Goal: Task Accomplishment & Management: Complete application form

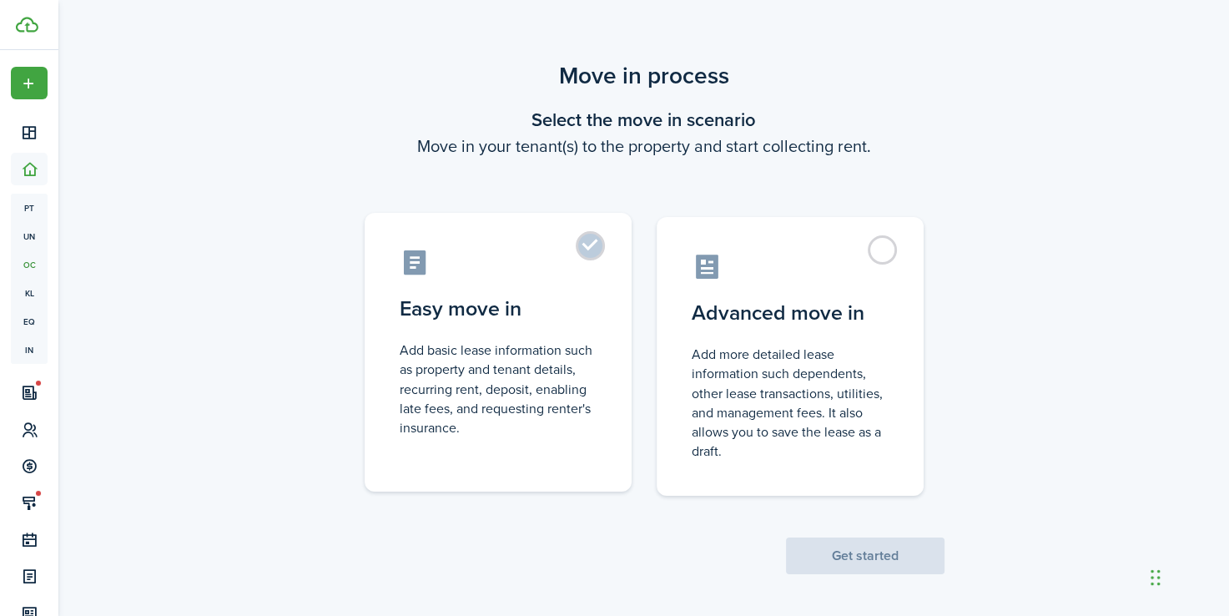
click at [593, 256] on label "Easy move in Add basic lease information such as property and tenant details, r…" at bounding box center [498, 352] width 267 height 279
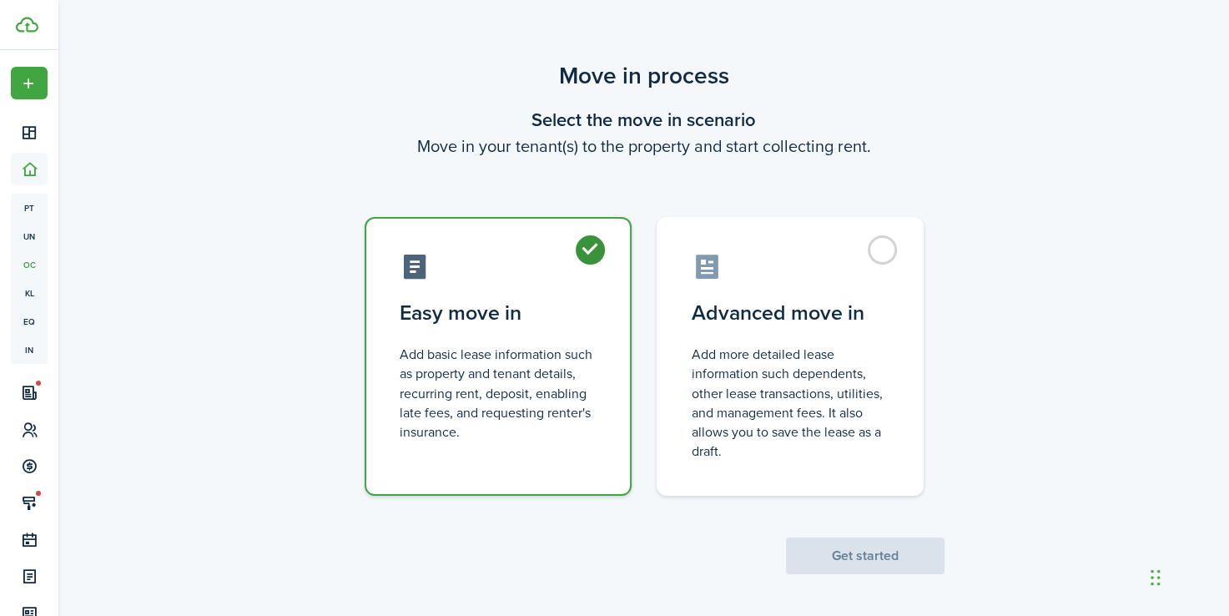
radio input "true"
click at [855, 552] on button "Get started" at bounding box center [865, 555] width 159 height 37
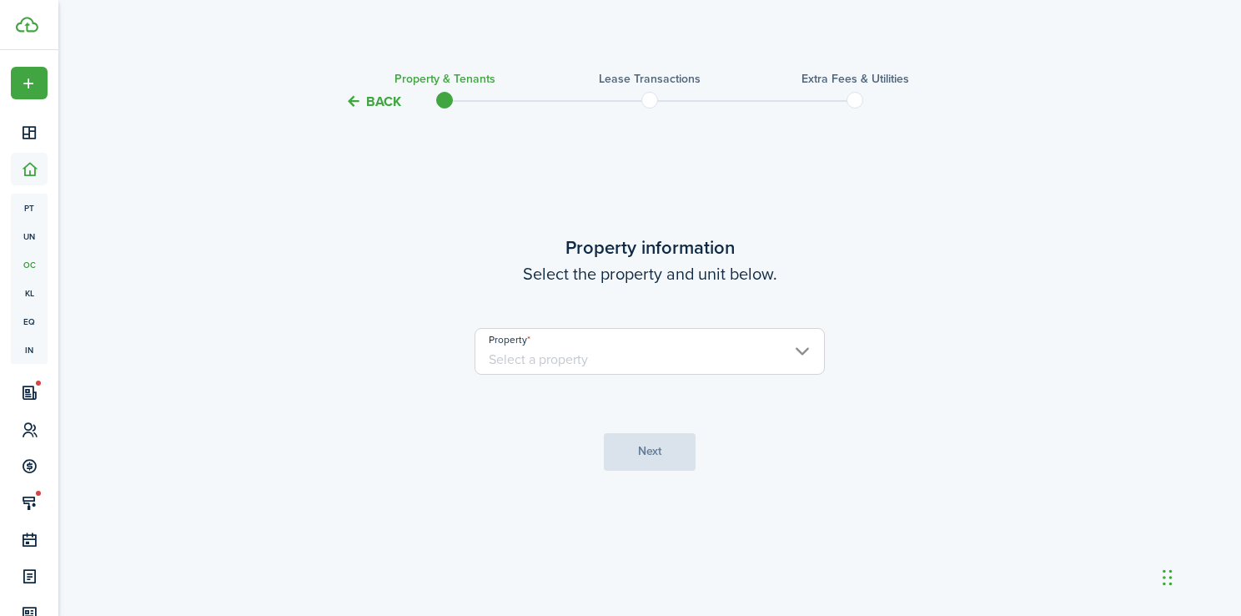
click at [813, 358] on input "Property" at bounding box center [650, 351] width 350 height 47
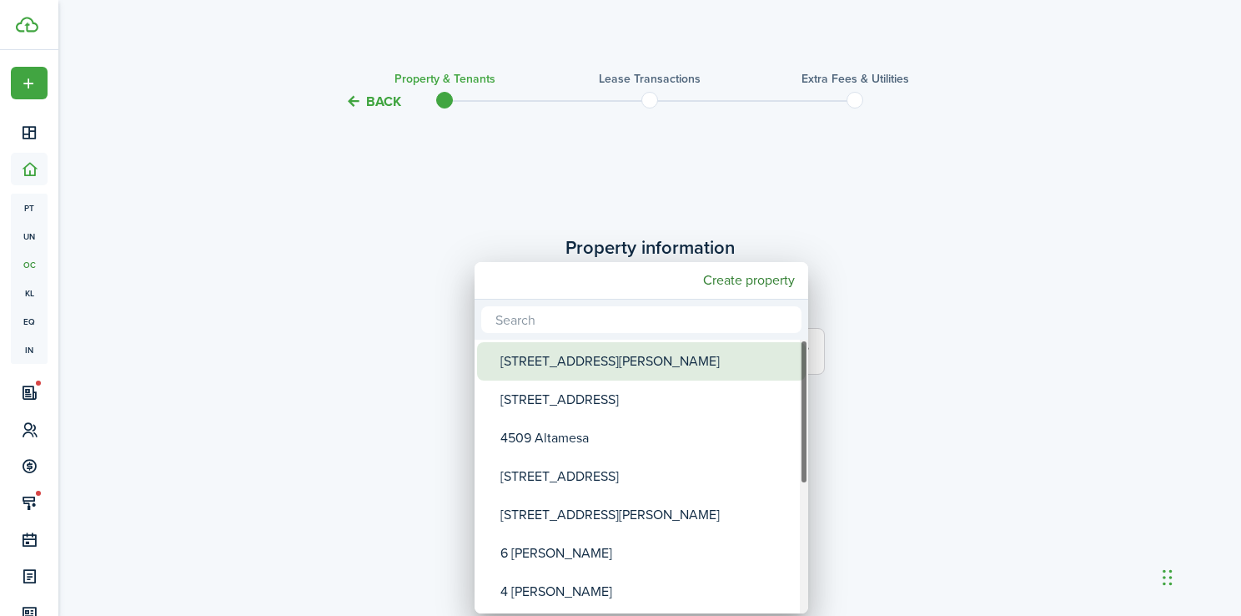
click at [612, 367] on div "[STREET_ADDRESS][PERSON_NAME]" at bounding box center [648, 361] width 295 height 38
type input "[STREET_ADDRESS][PERSON_NAME]"
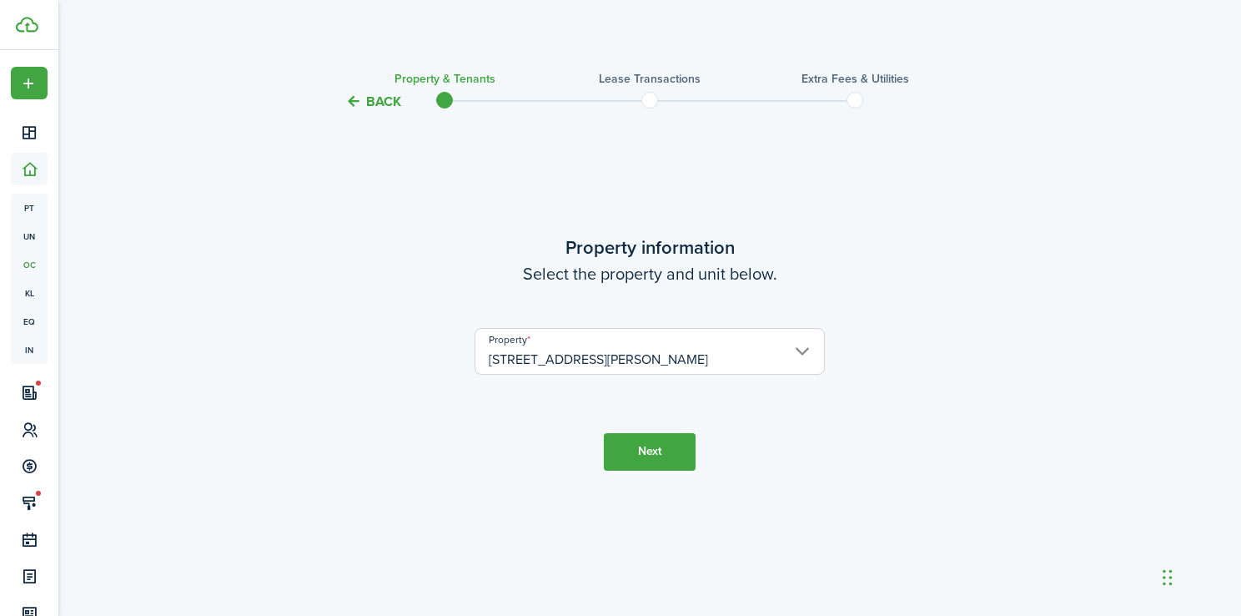
click at [657, 449] on button "Next" at bounding box center [650, 452] width 92 height 38
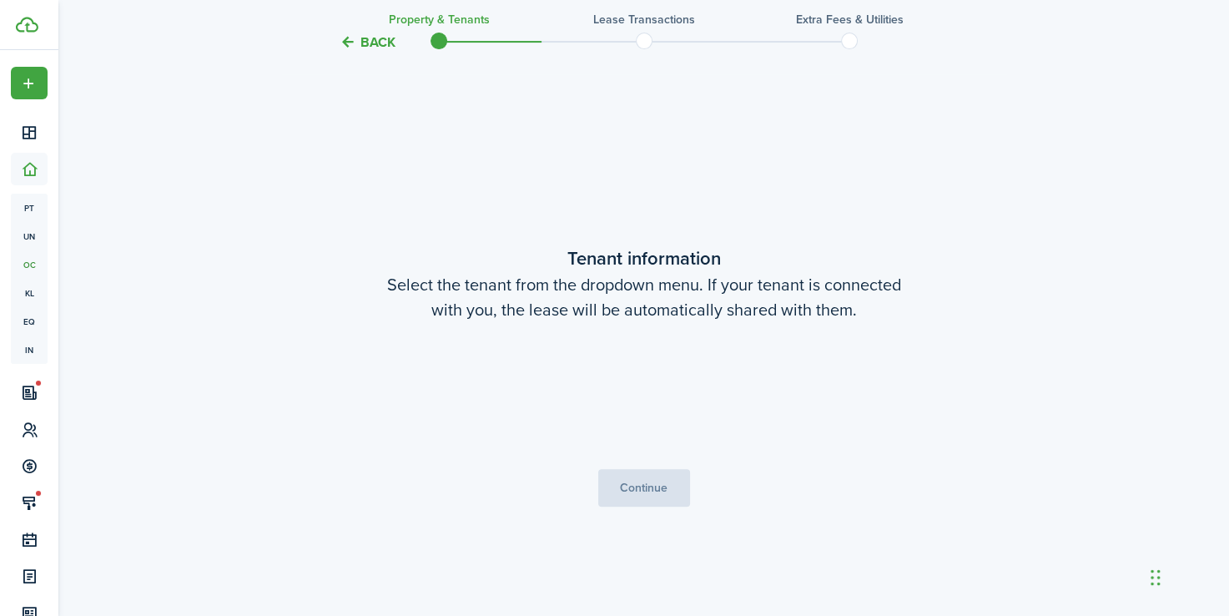
scroll to position [504, 0]
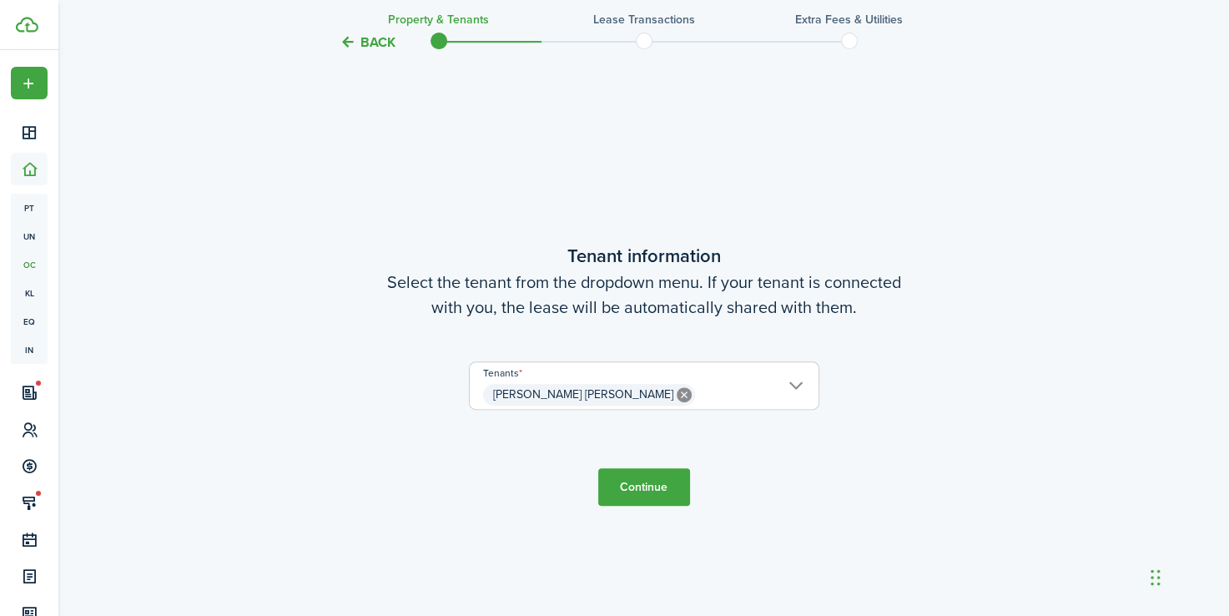
click at [634, 335] on lease-wizard-tenant "Tenant information Select the tenant from the dropdown menu. If your tenant is …" at bounding box center [644, 334] width 701 height 184
click at [688, 391] on span "[PERSON_NAME] [PERSON_NAME]" at bounding box center [644, 394] width 349 height 28
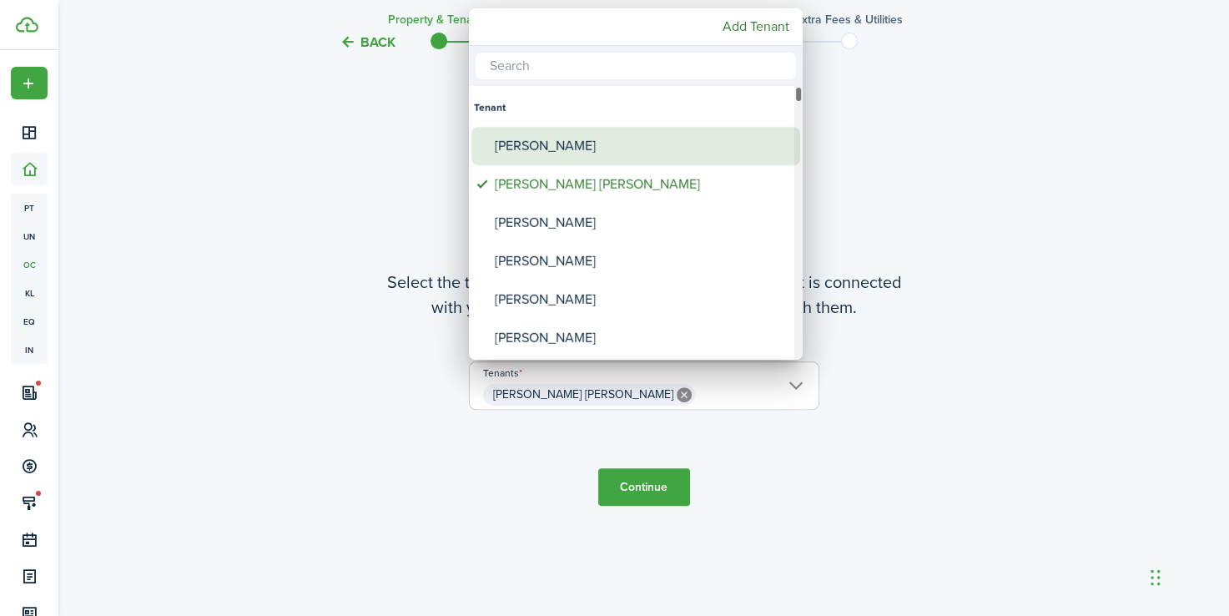
click at [607, 149] on div "[PERSON_NAME]" at bounding box center [642, 146] width 295 height 38
type input "[PERSON_NAME] [PERSON_NAME], [PERSON_NAME]"
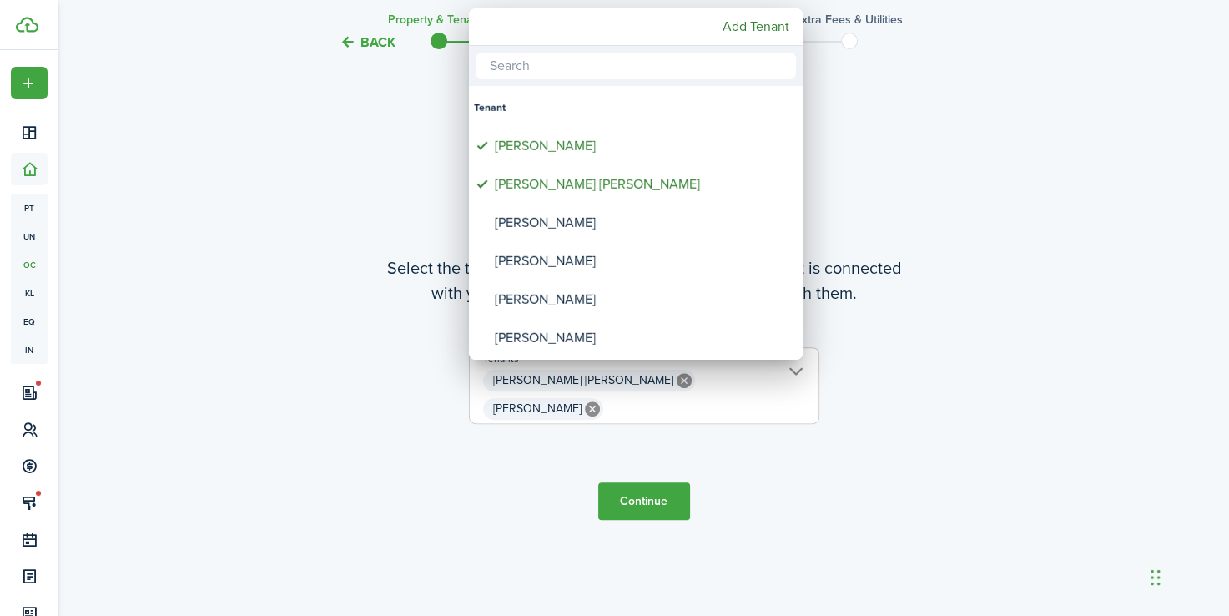
click at [647, 499] on div at bounding box center [615, 308] width 1496 height 883
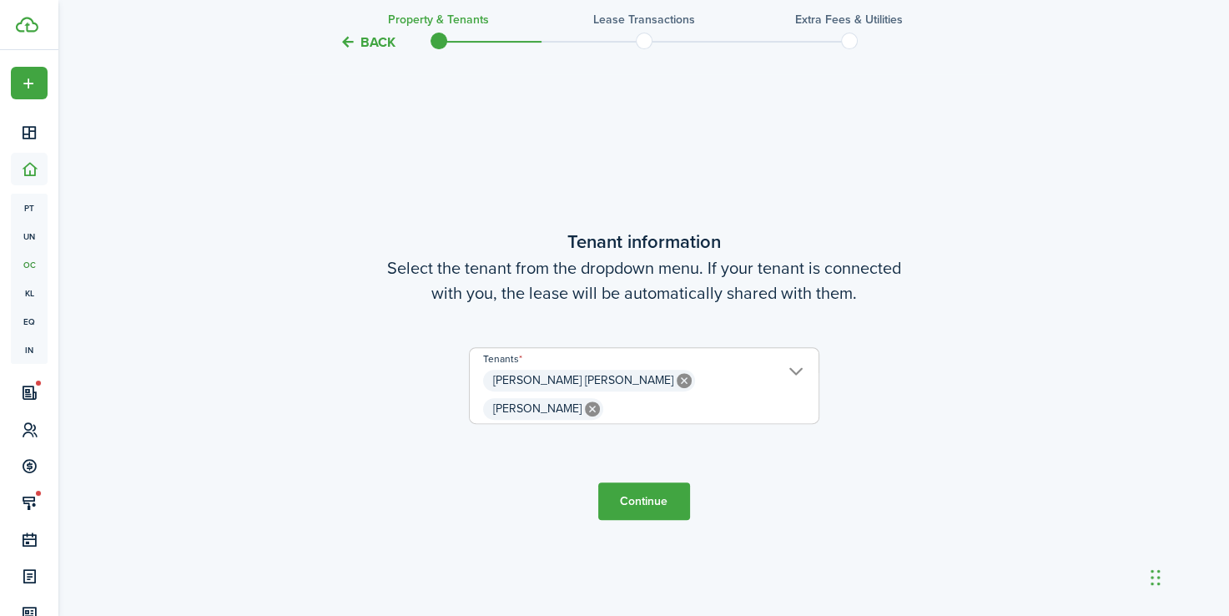
click at [655, 496] on button "Continue" at bounding box center [644, 501] width 92 height 38
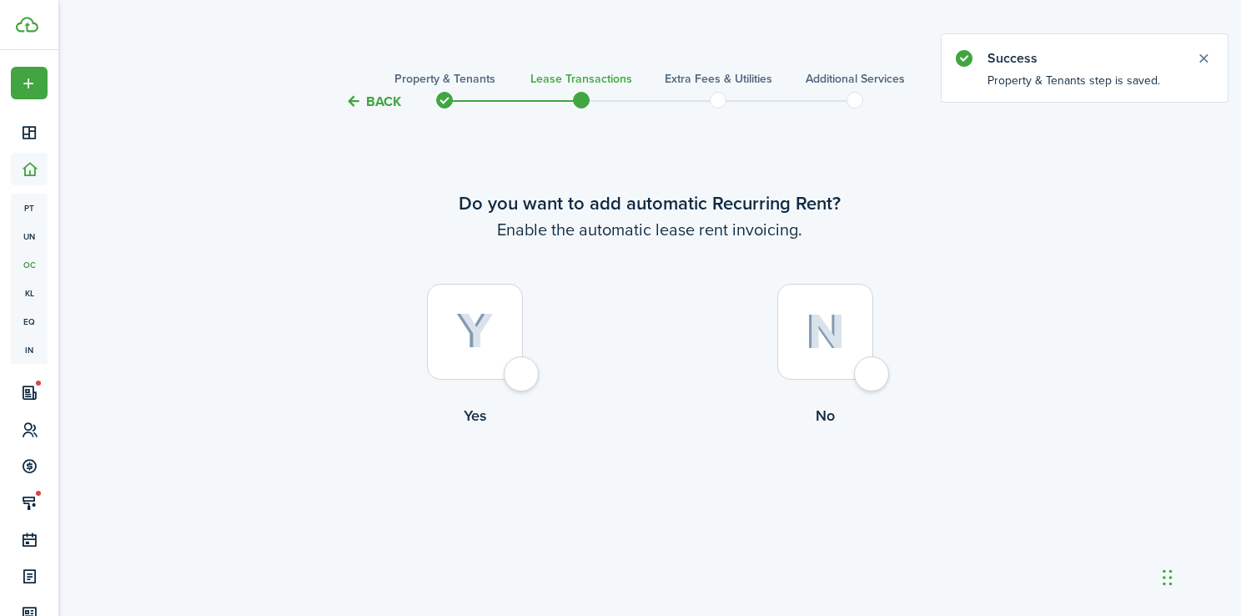
click at [867, 380] on div at bounding box center [826, 332] width 96 height 96
radio input "true"
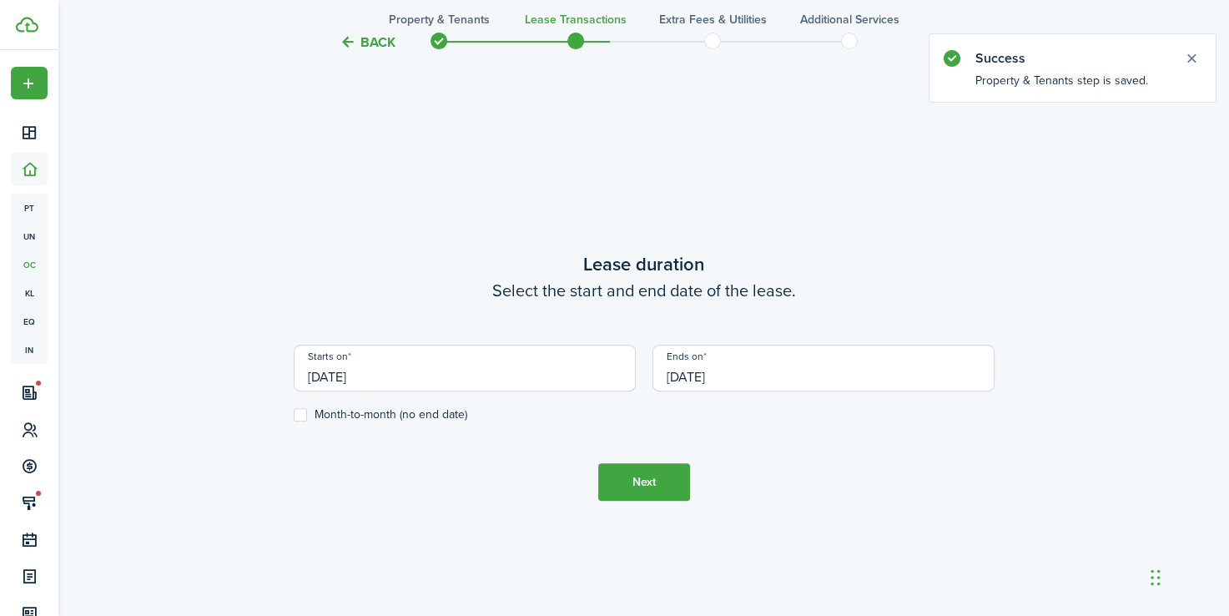
scroll to position [504, 0]
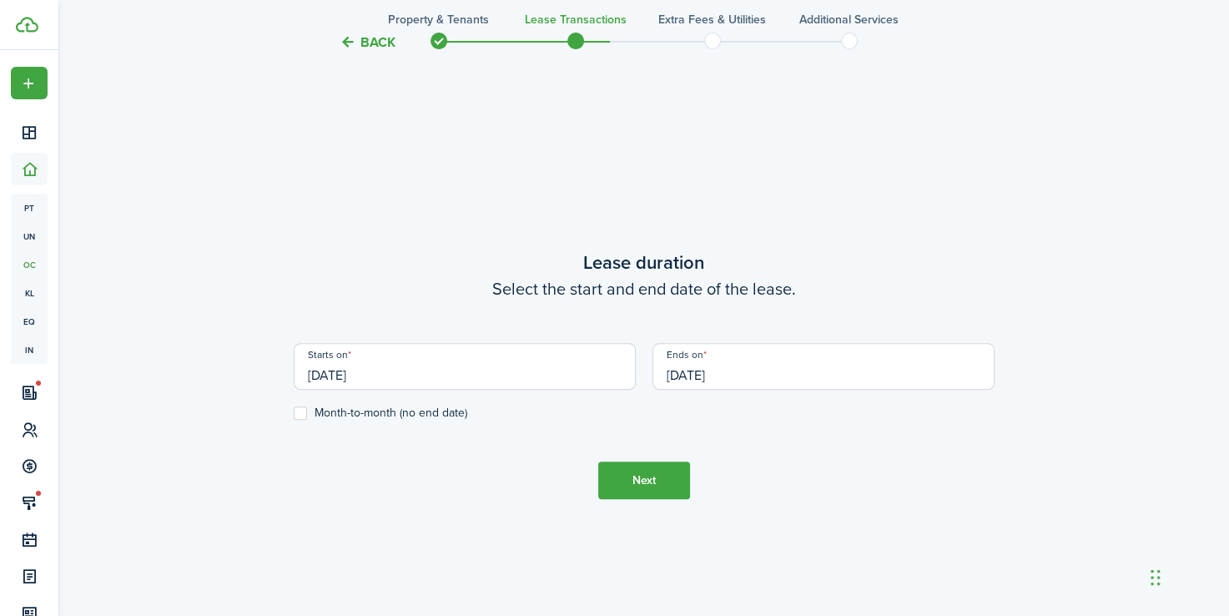
click at [455, 370] on input "[DATE]" at bounding box center [465, 366] width 342 height 47
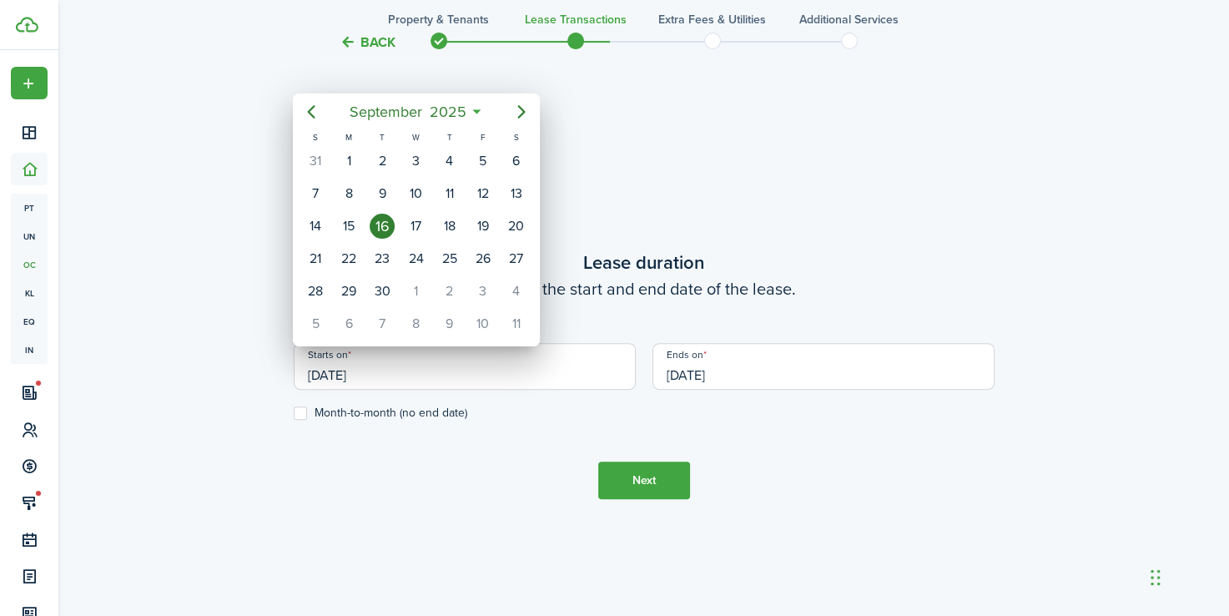
click at [372, 368] on div at bounding box center [615, 308] width 1496 height 883
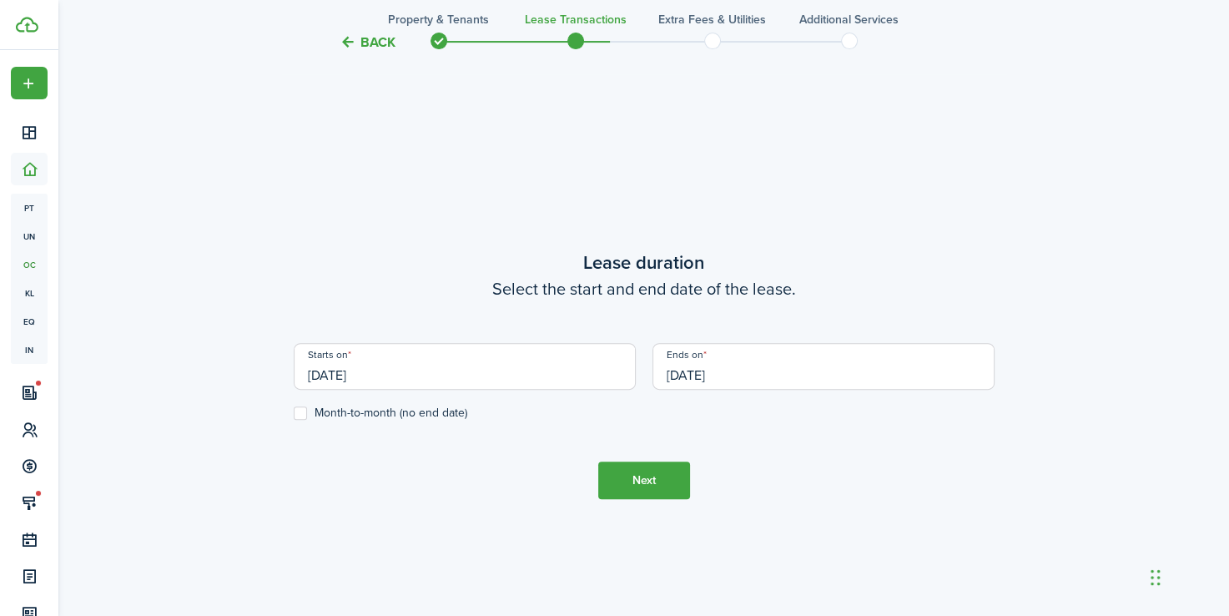
click at [356, 366] on input "[DATE]" at bounding box center [465, 366] width 342 height 47
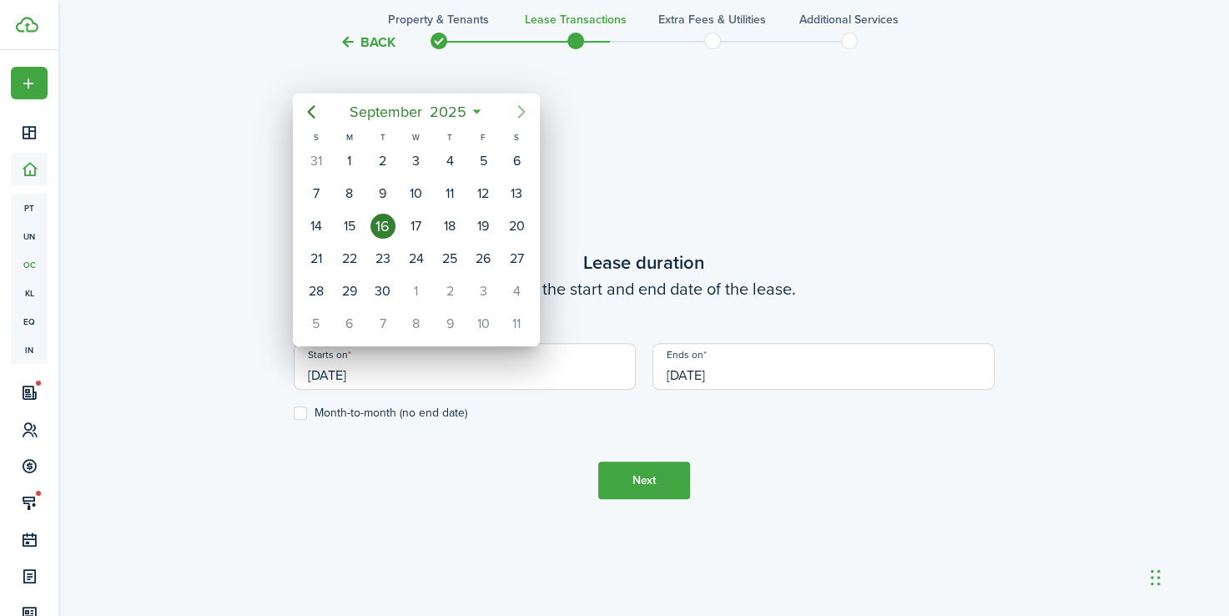
click at [523, 108] on icon "Next page" at bounding box center [521, 112] width 20 height 20
click at [483, 288] on div "31" at bounding box center [483, 291] width 25 height 25
type input "[DATE]"
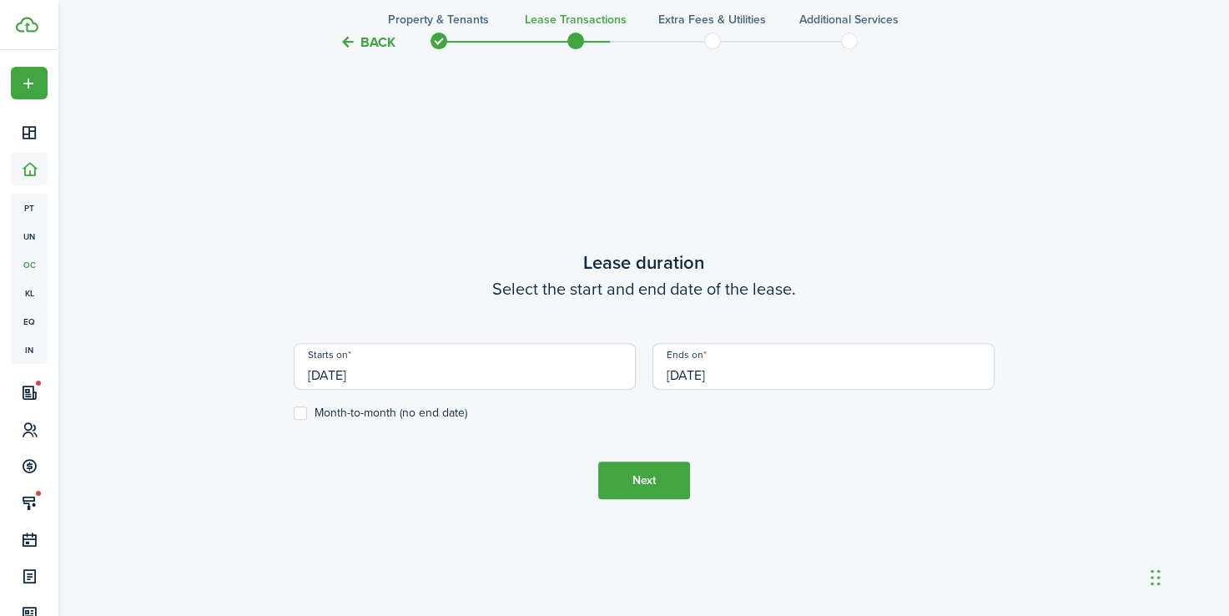
click at [781, 385] on input "[DATE]" at bounding box center [823, 366] width 342 height 47
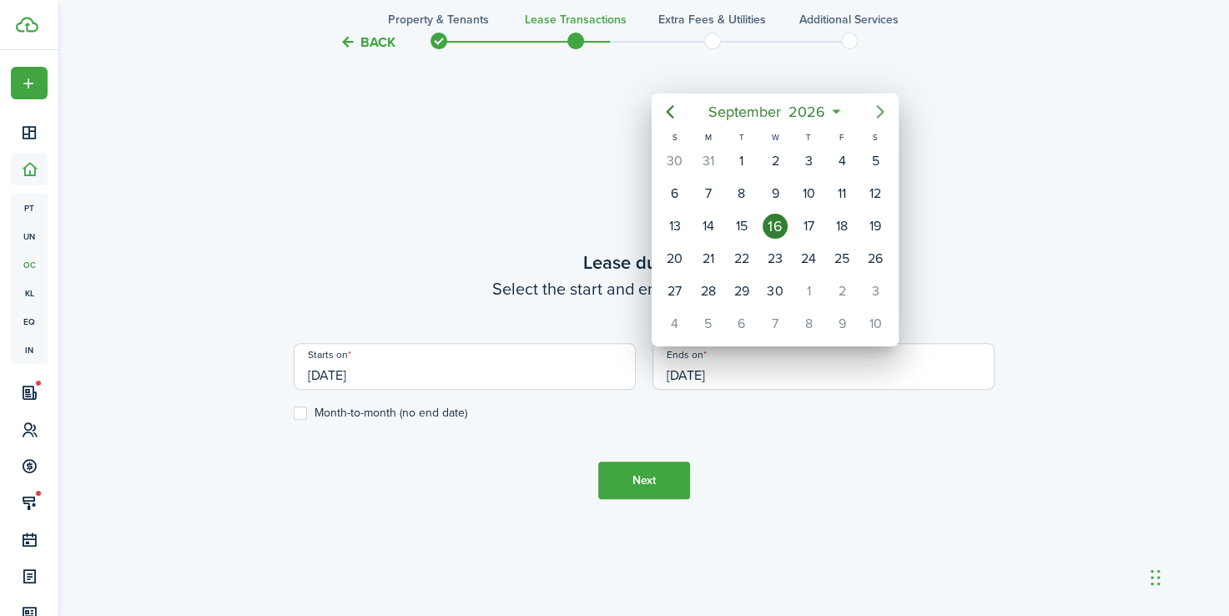
click at [884, 103] on icon "Next page" at bounding box center [880, 112] width 20 height 20
click at [879, 284] on div "31" at bounding box center [875, 291] width 25 height 25
type input "[DATE]"
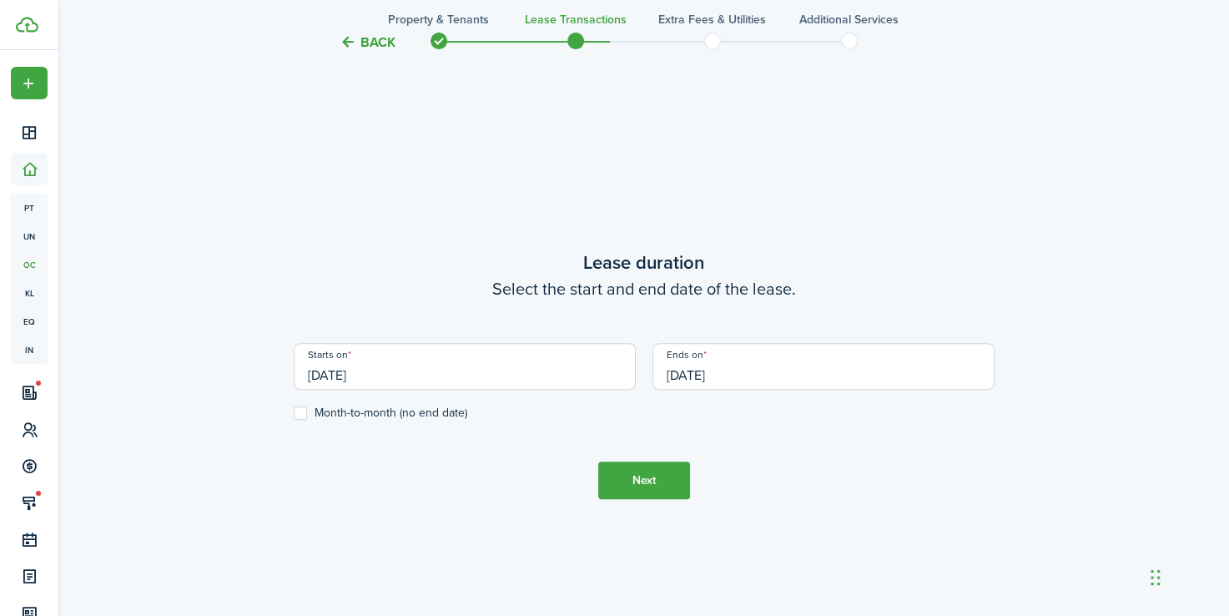
click at [654, 475] on button "Next" at bounding box center [644, 480] width 92 height 38
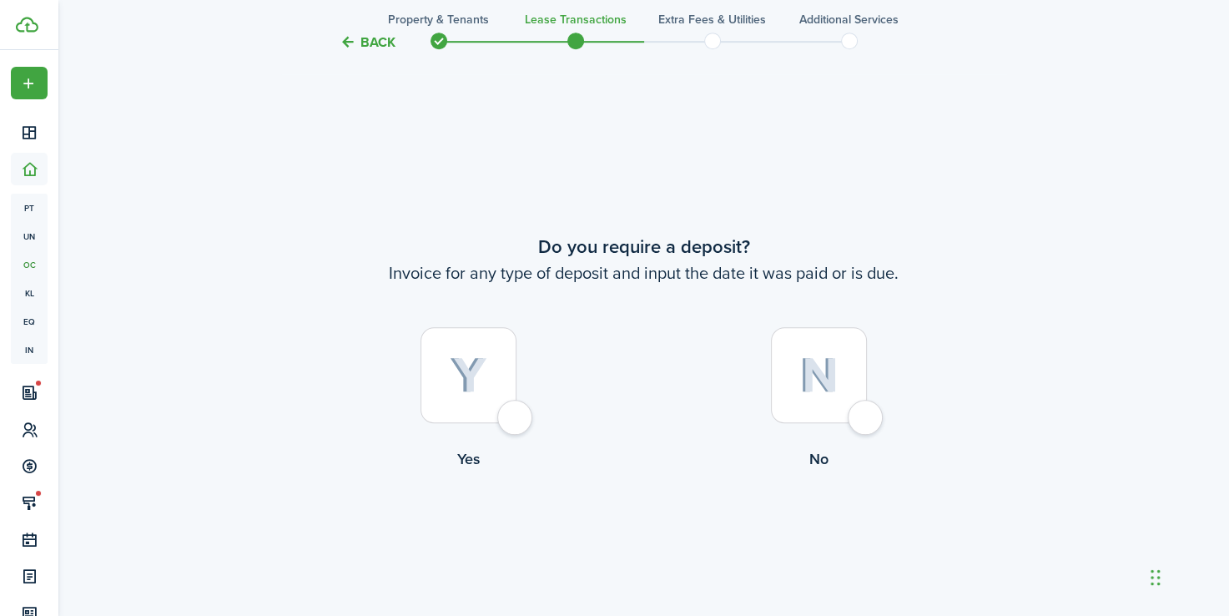
scroll to position [1120, 0]
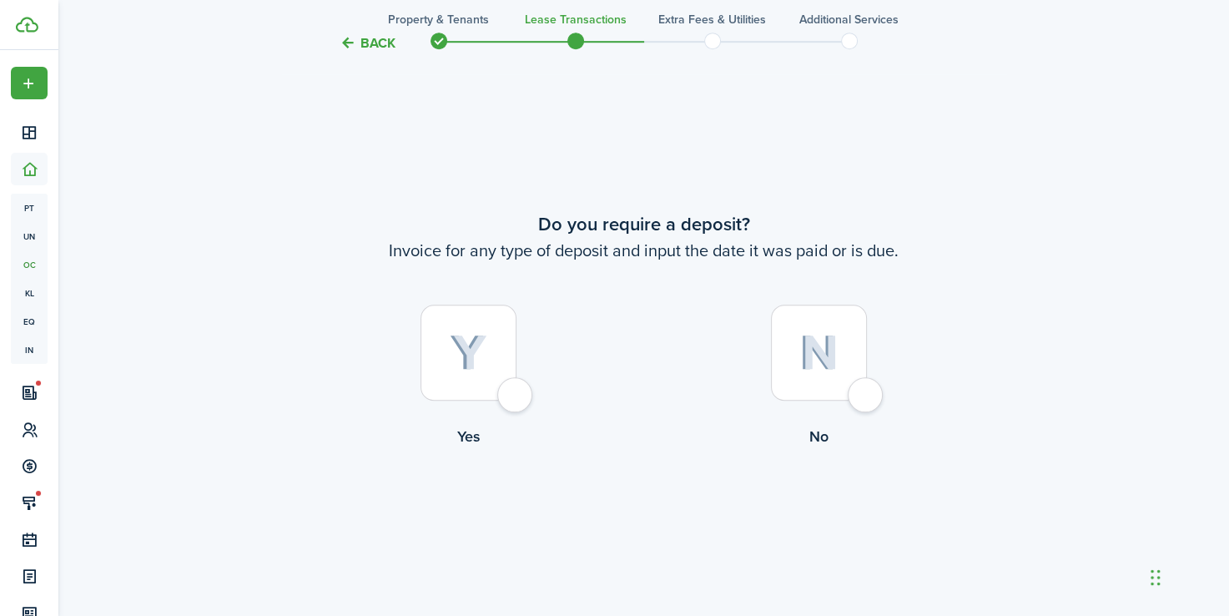
click at [510, 397] on div at bounding box center [468, 353] width 96 height 96
radio input "true"
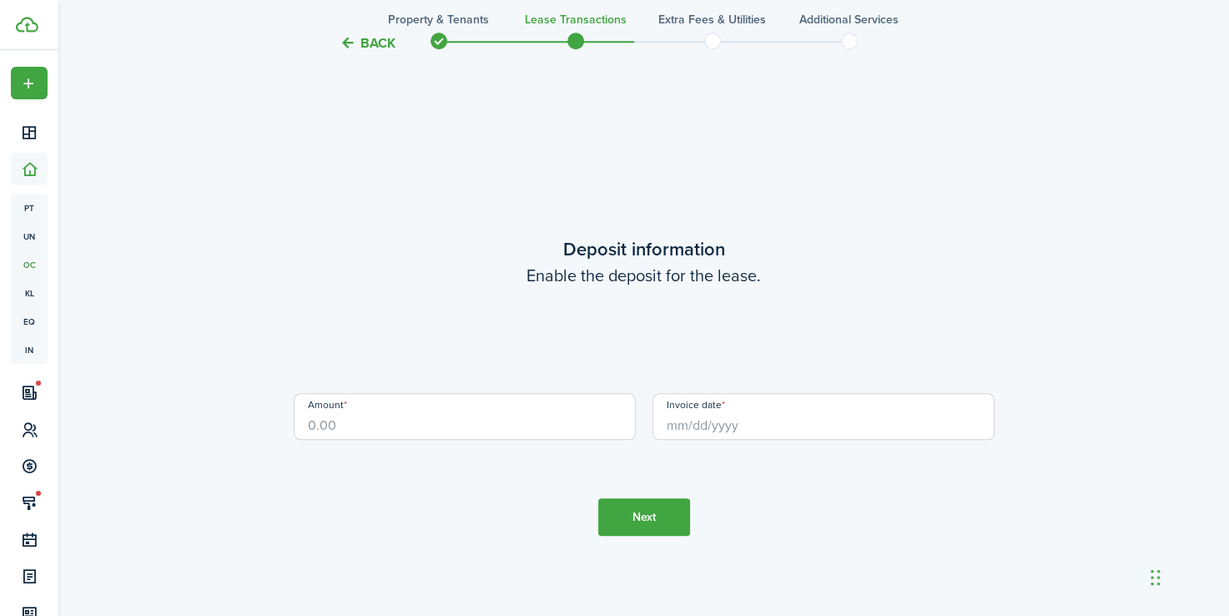
scroll to position [1736, 0]
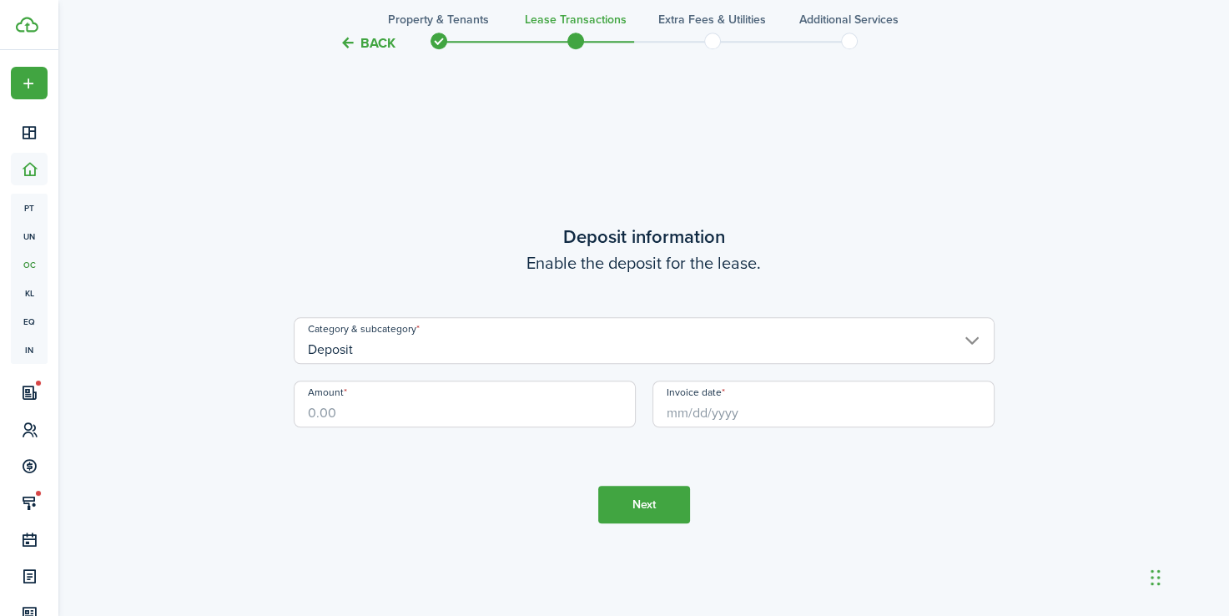
click at [497, 404] on input "Amount" at bounding box center [465, 403] width 342 height 47
click at [808, 405] on input "Invoice date" at bounding box center [823, 403] width 342 height 47
type input "$1,000.00"
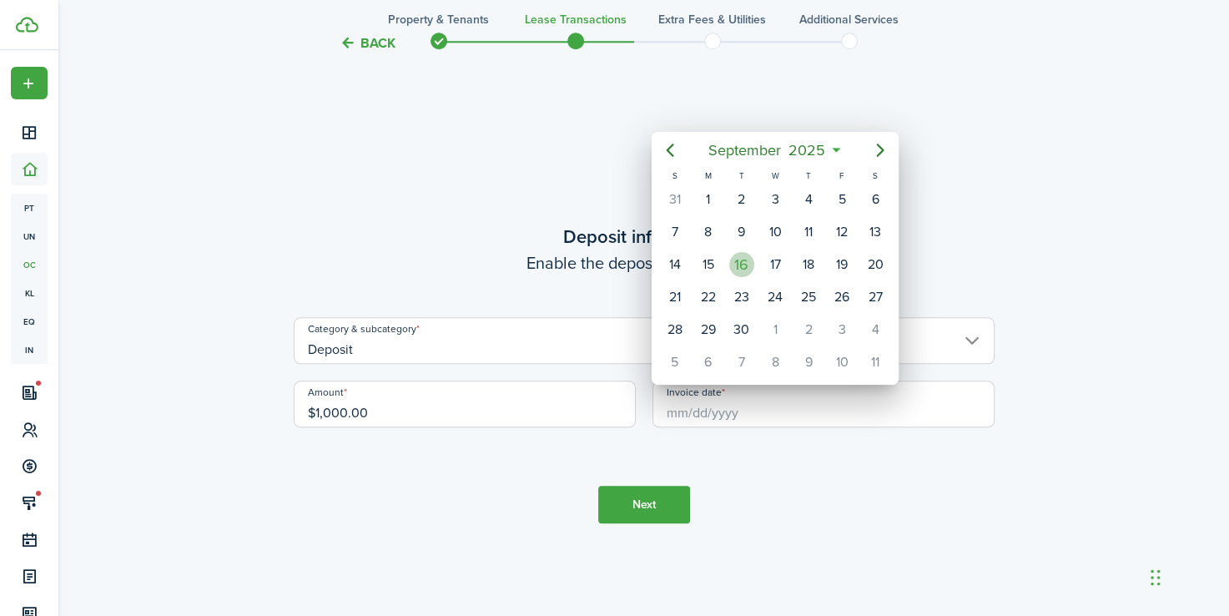
click at [739, 252] on div "16" at bounding box center [741, 264] width 25 height 25
type input "[DATE]"
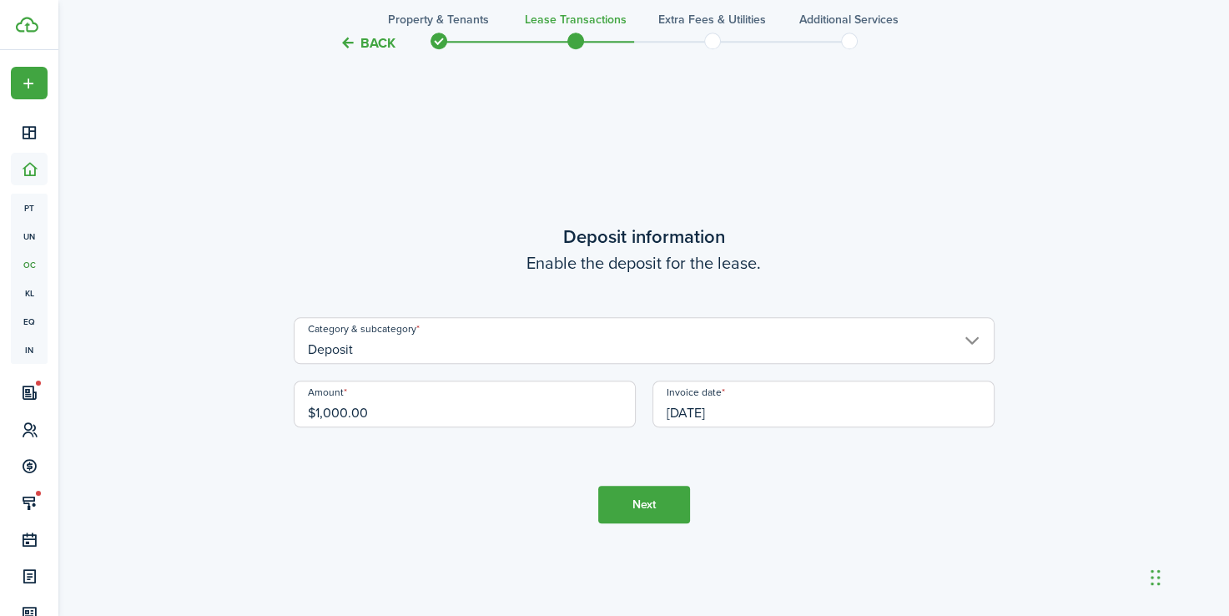
click at [671, 498] on button "Next" at bounding box center [644, 505] width 92 height 38
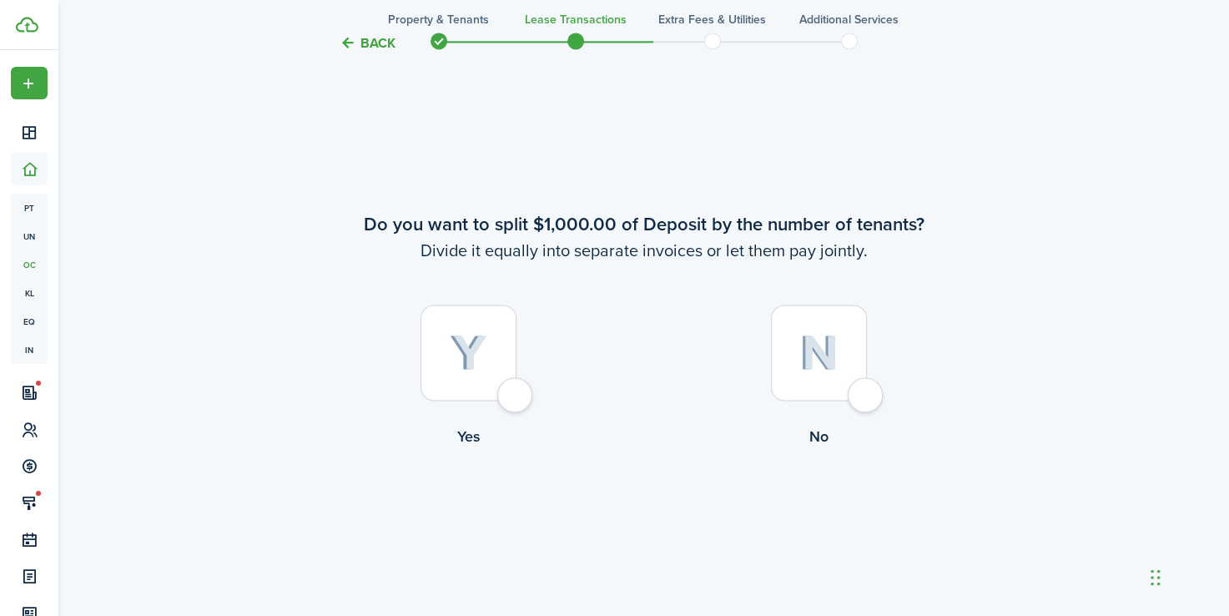
scroll to position [2353, 0]
click at [861, 395] on div at bounding box center [819, 352] width 96 height 96
radio input "true"
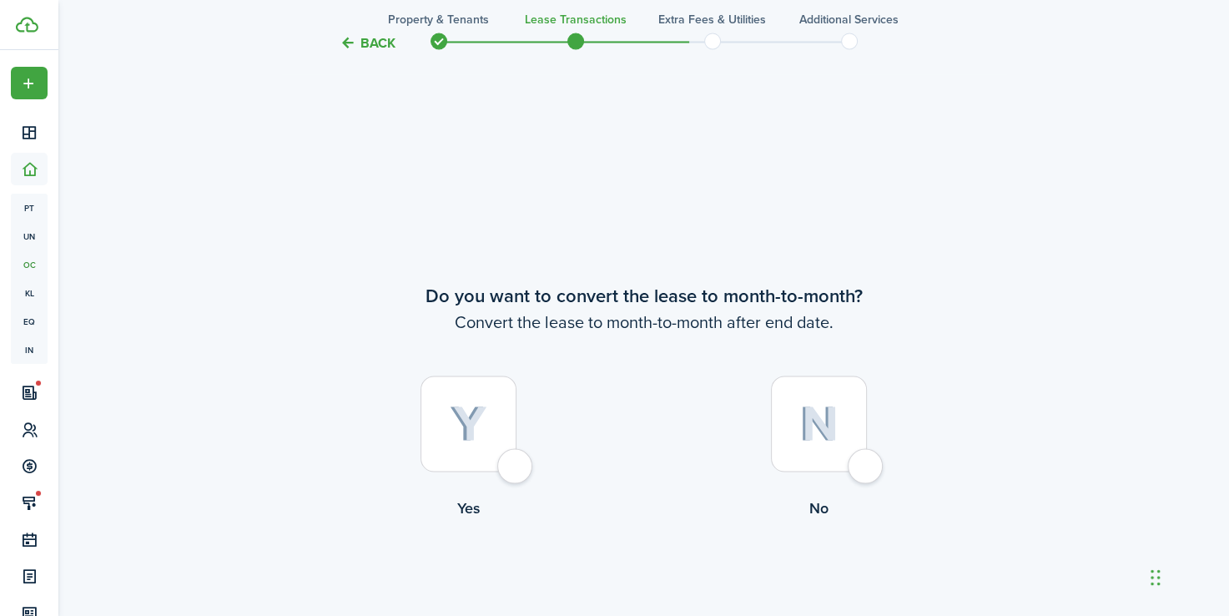
scroll to position [2968, 0]
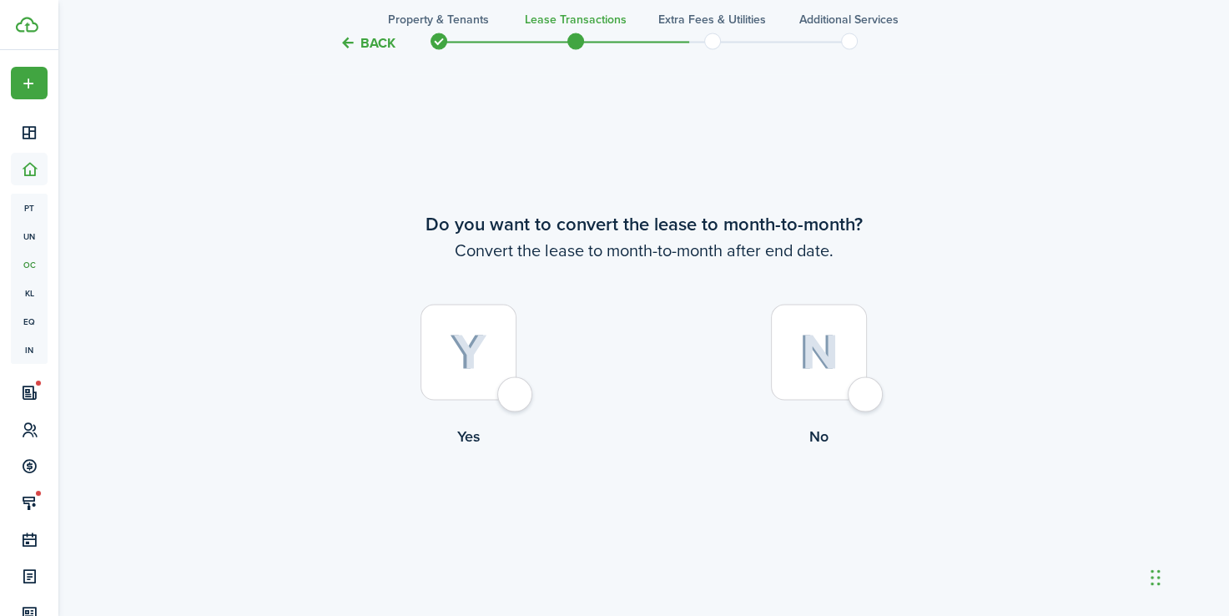
click at [867, 385] on div at bounding box center [819, 352] width 96 height 96
radio input "true"
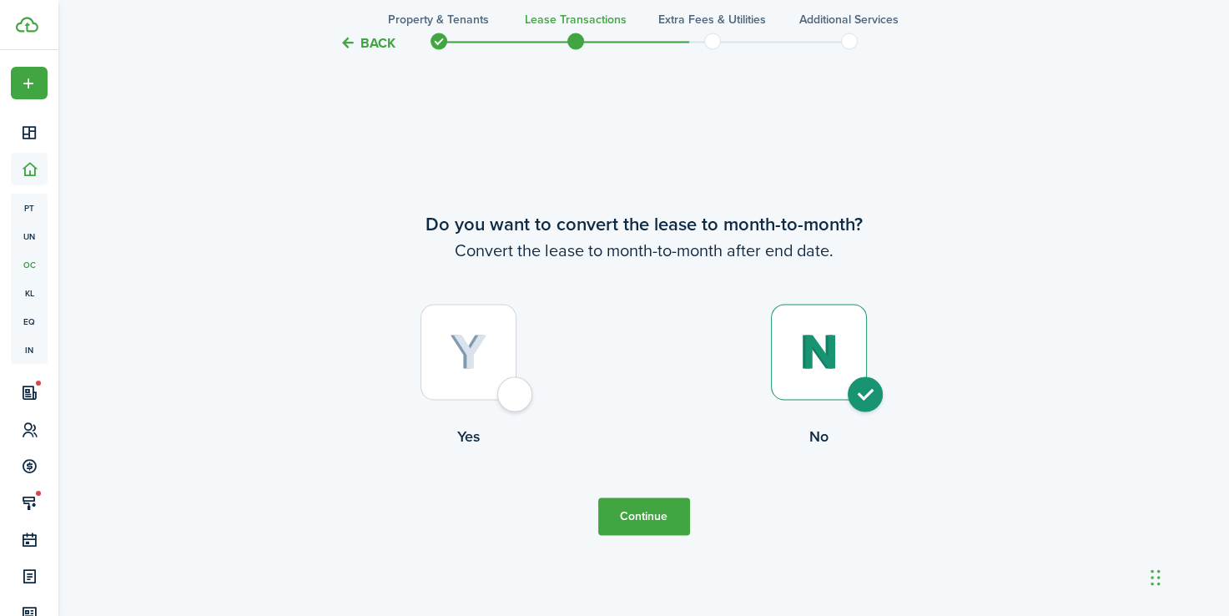
click at [665, 509] on button "Continue" at bounding box center [644, 516] width 92 height 38
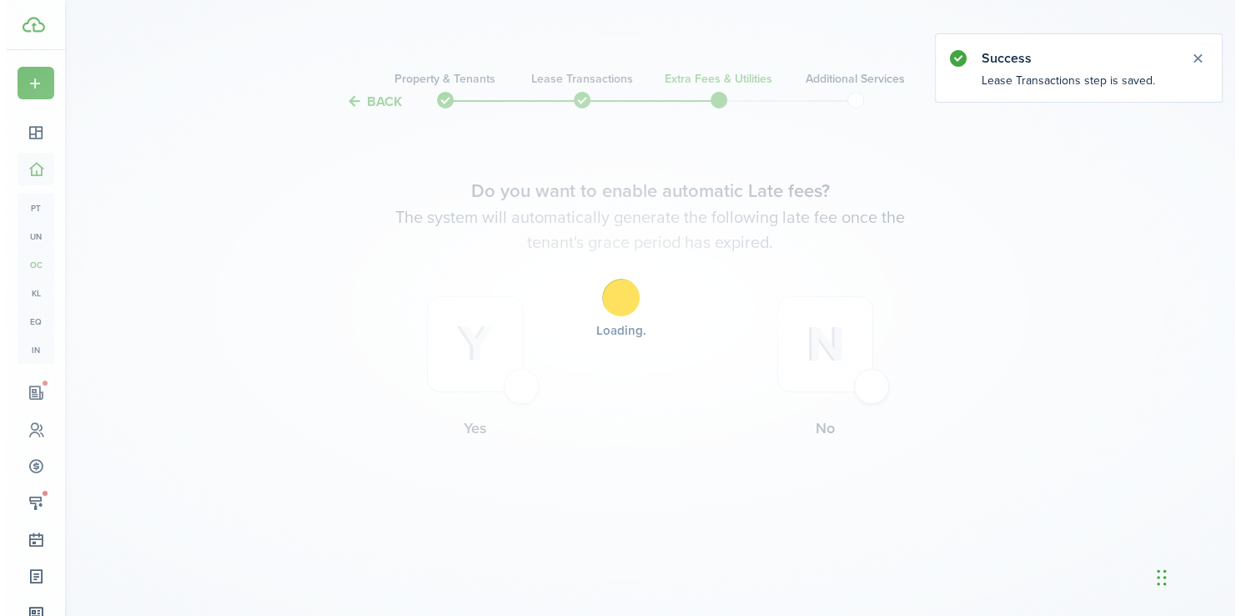
scroll to position [0, 0]
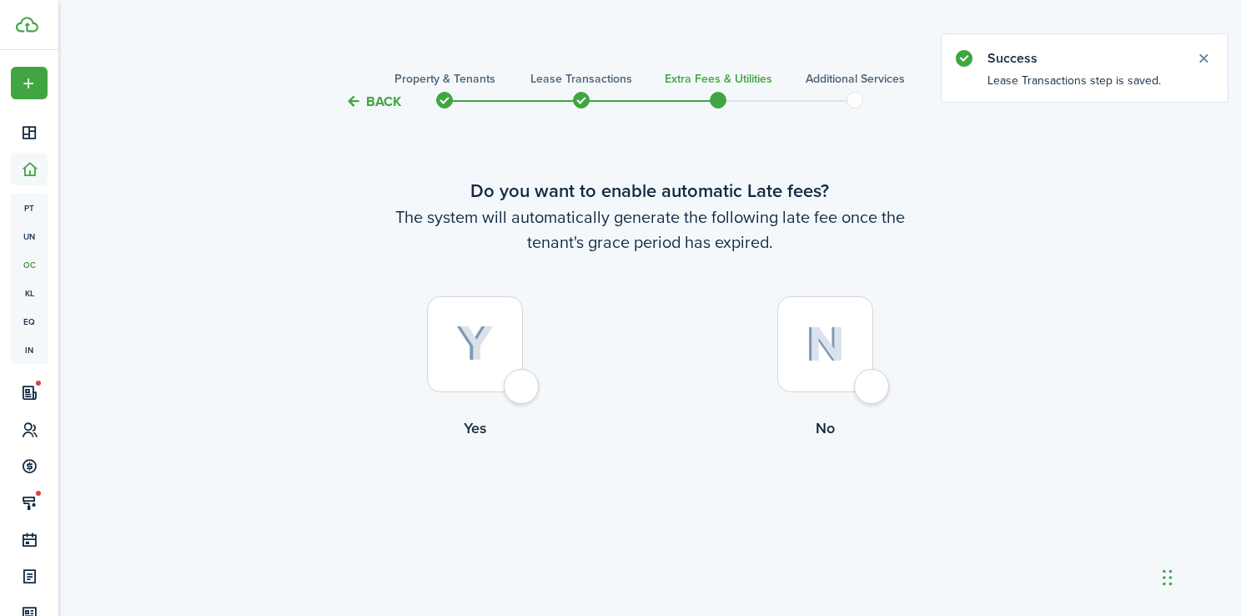
click at [863, 385] on div at bounding box center [826, 344] width 96 height 96
radio input "true"
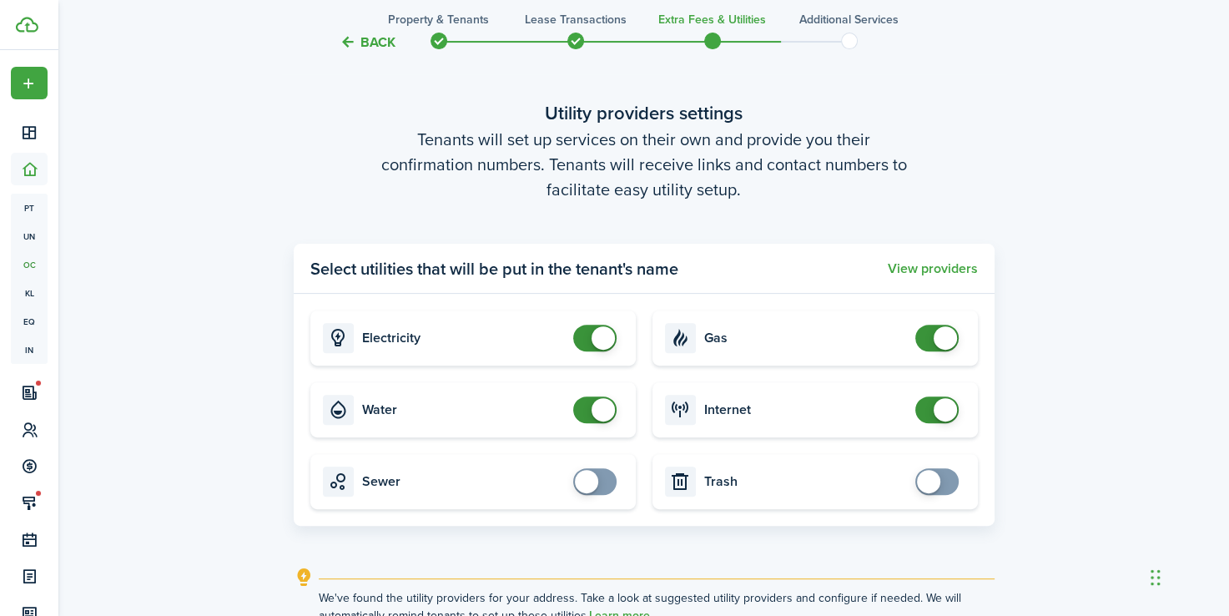
scroll to position [671, 0]
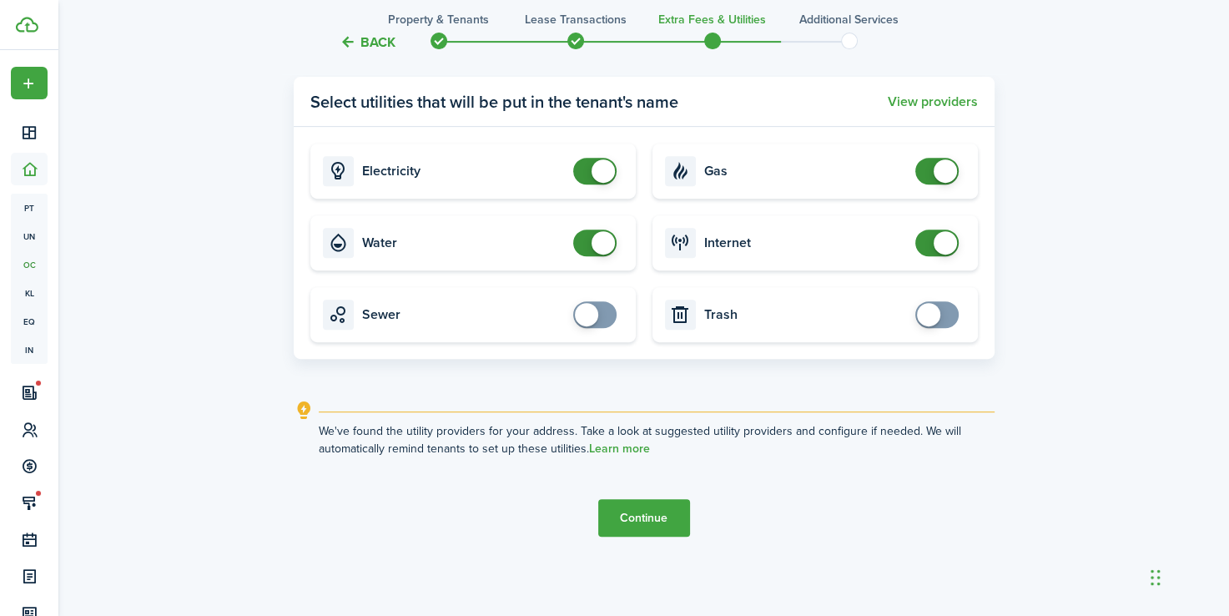
click at [645, 521] on button "Continue" at bounding box center [644, 518] width 92 height 38
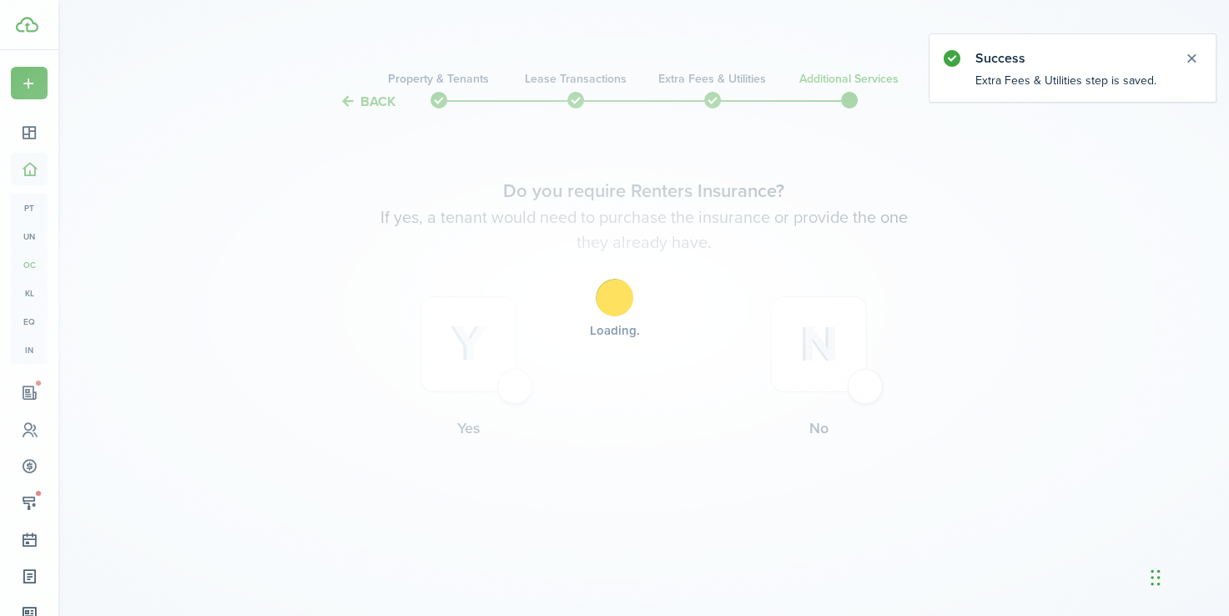
scroll to position [0, 0]
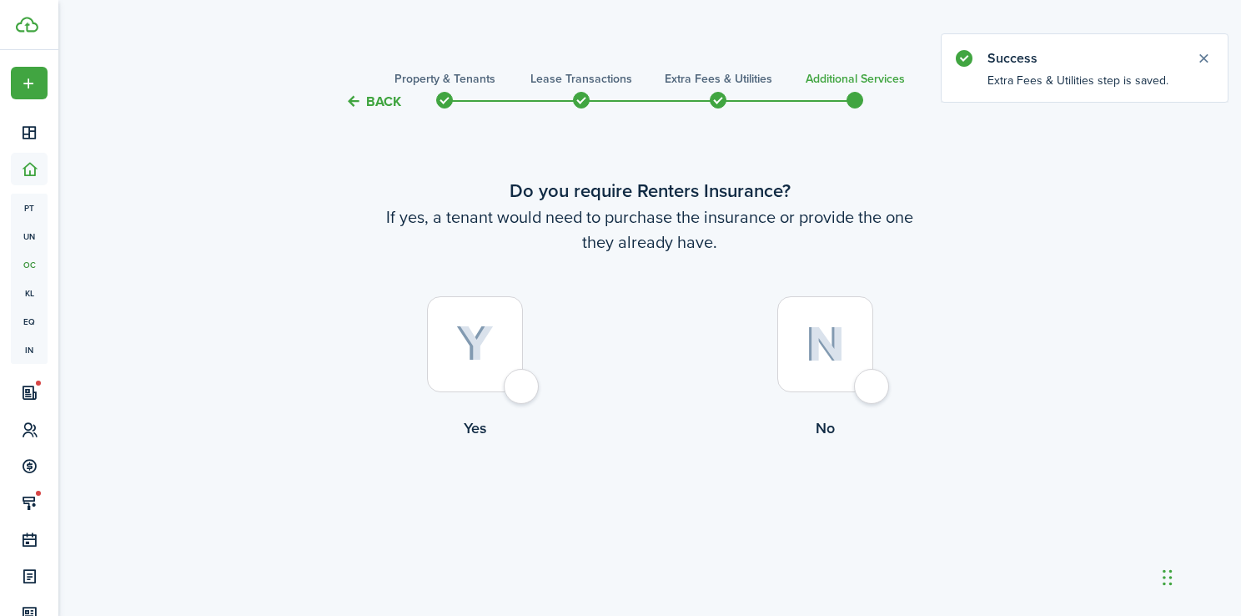
click at [873, 385] on div at bounding box center [826, 344] width 96 height 96
radio input "true"
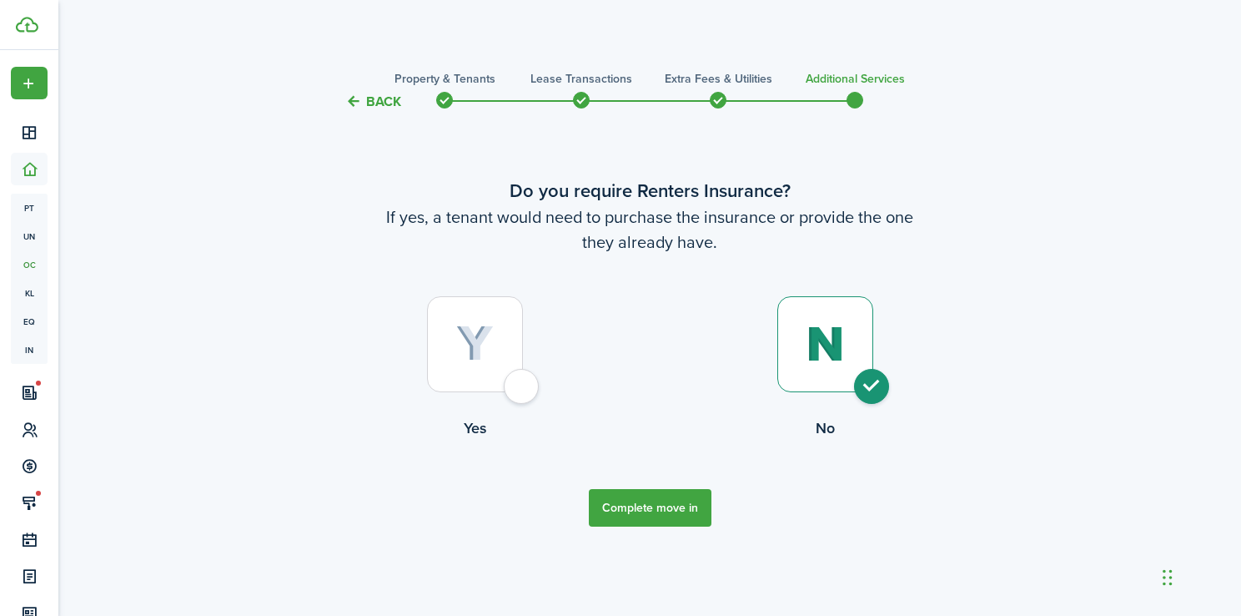
click at [668, 516] on button "Complete move in" at bounding box center [650, 508] width 123 height 38
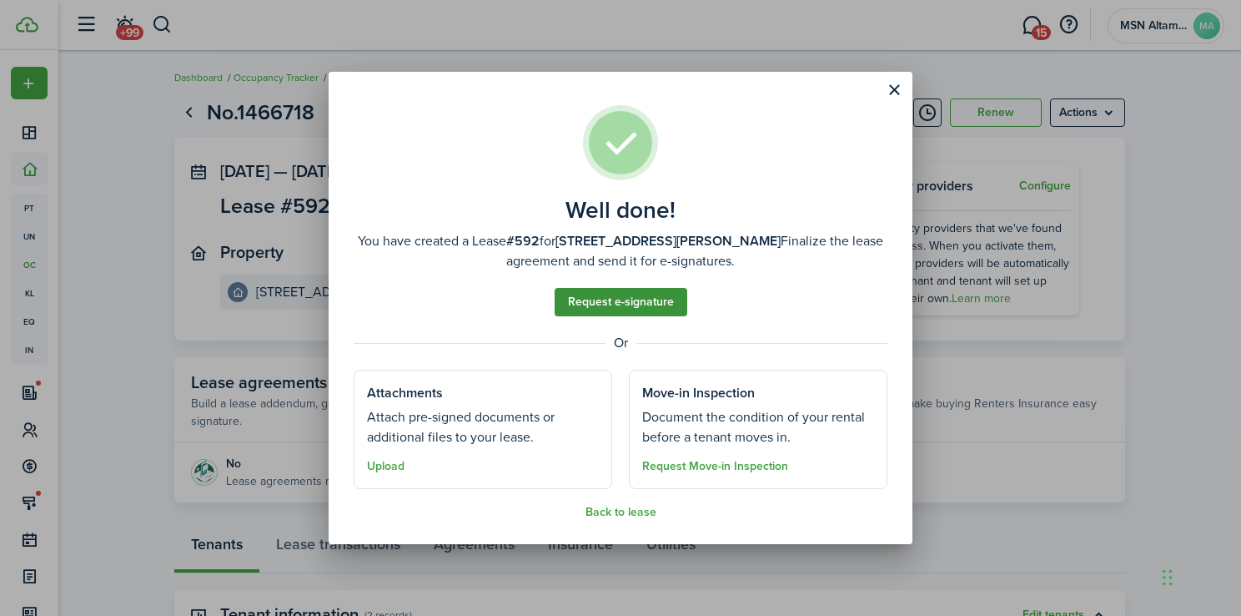
click at [622, 302] on link "Request e-signature" at bounding box center [621, 302] width 133 height 28
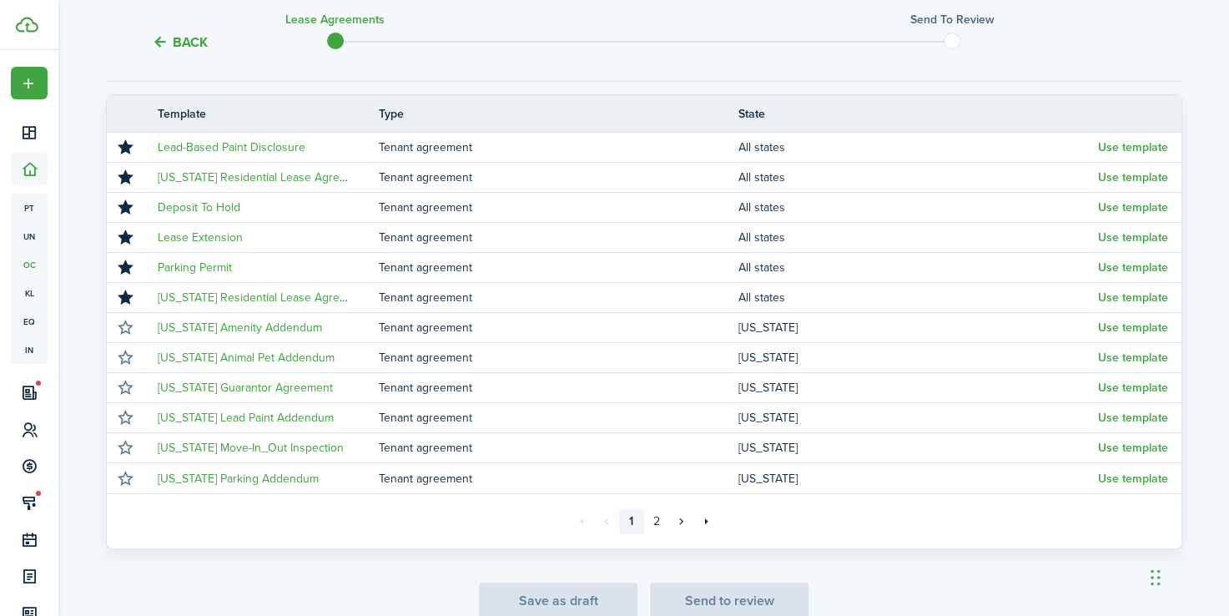
scroll to position [280, 0]
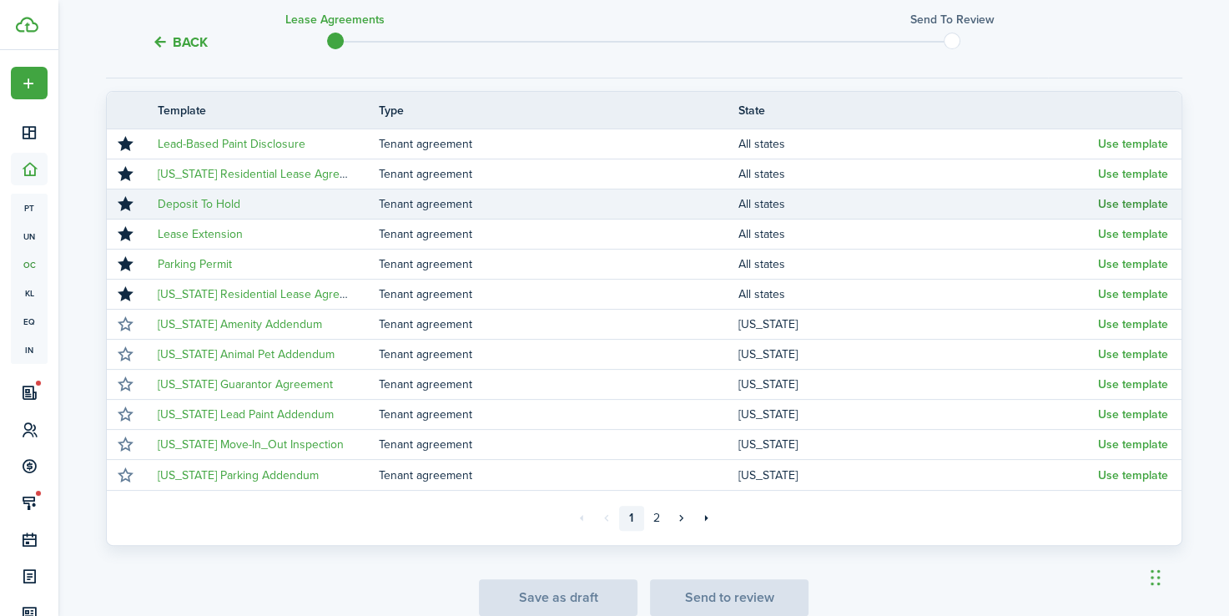
click at [1111, 207] on button "Use template" at bounding box center [1133, 204] width 70 height 13
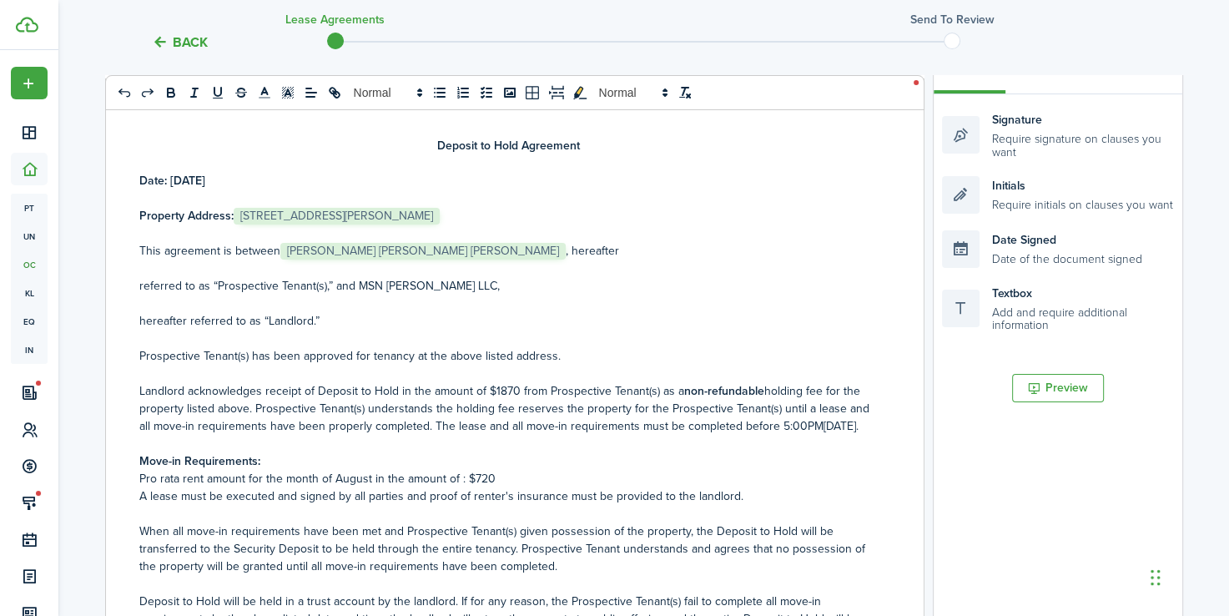
drag, startPoint x: 230, startPoint y: 180, endPoint x: 113, endPoint y: 181, distance: 117.6
click at [113, 181] on div "Deposit to Hold Agreement Date: [DATE] Property Address: ﻿ [STREET_ADDRESS][PER…" at bounding box center [508, 405] width 805 height 655
click at [545, 249] on p "This agreement is between ﻿ [PERSON_NAME] [PERSON_NAME] [PERSON_NAME] ﻿ , herea…" at bounding box center [508, 251] width 738 height 18
click at [546, 250] on p "This agreement is between ﻿ [PERSON_NAME] [PERSON_NAME] [PERSON_NAME] ﻿ , [PERS…" at bounding box center [508, 251] width 738 height 18
click at [474, 249] on p "This agreement is between ﻿[PERSON_NAME] and [PERSON_NAME] hereafter" at bounding box center [508, 251] width 738 height 18
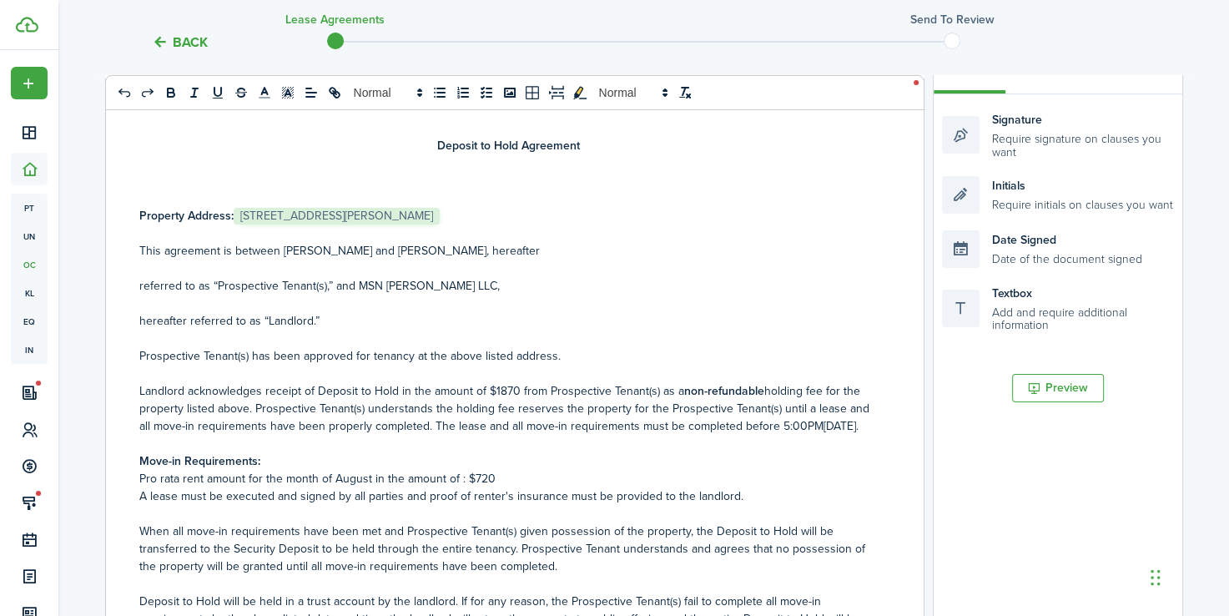
click at [451, 287] on p "referred to as “Prospective Tenant(s),” and MSN [PERSON_NAME] LLC," at bounding box center [508, 286] width 738 height 18
click at [506, 389] on p "Landlord acknowledges receipt of Deposit to Hold in the amount of $1870 from Pr…" at bounding box center [508, 408] width 738 height 53
click at [180, 435] on p "Landlord acknowledges receipt of Deposit to Hold in the amount of $1000 from Pr…" at bounding box center [508, 408] width 738 height 53
click at [143, 435] on p "Landlord acknowledges receipt of Deposit to Hold in the amount of $1000 from Pr…" at bounding box center [508, 408] width 738 height 53
click at [364, 487] on p "Pro rata rent amount for the month of August in the amount of : $720" at bounding box center [508, 479] width 738 height 18
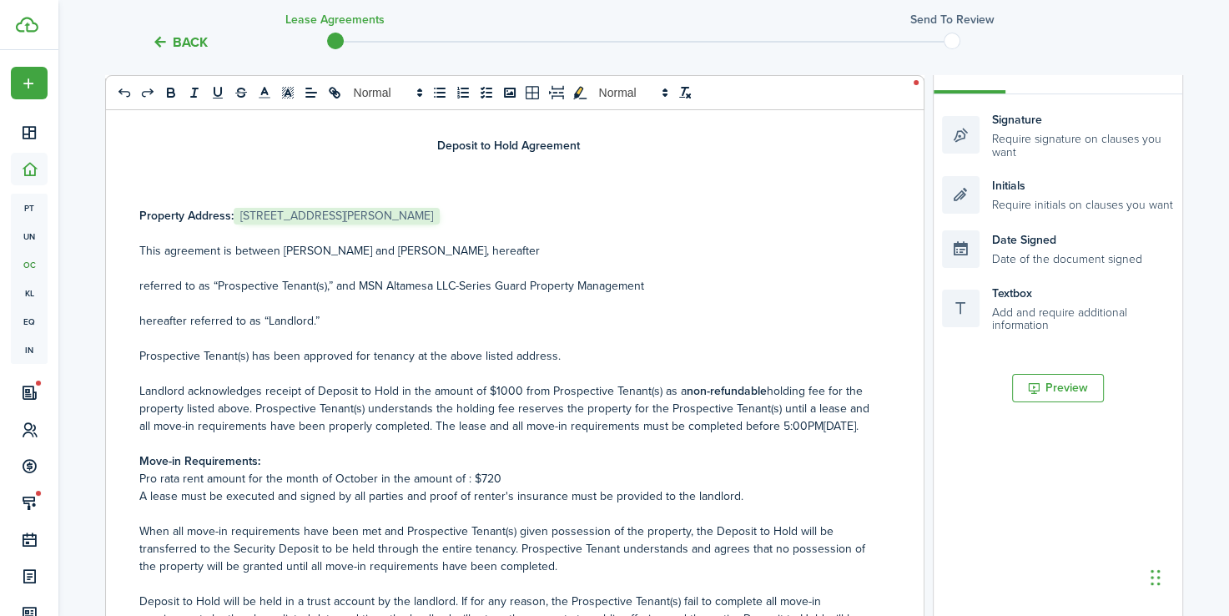
click at [504, 487] on p "Pro rata rent amount for the month of October in the amount of : $720" at bounding box center [508, 479] width 738 height 18
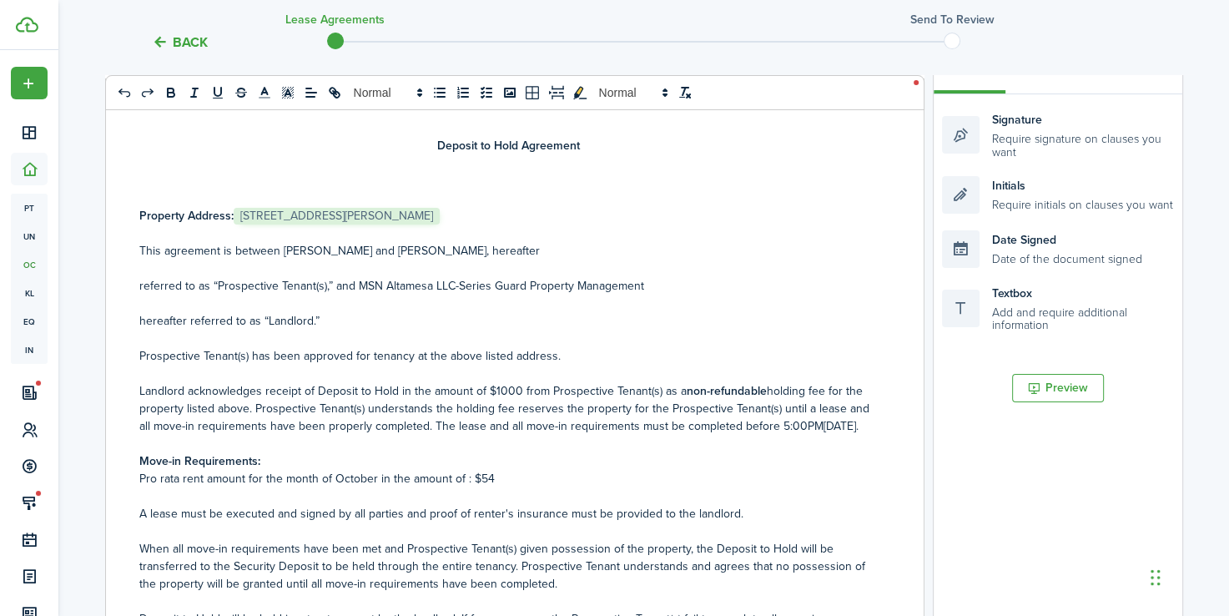
click at [176, 522] on p "A lease must be executed and signed by all parties and proof of renter's insura…" at bounding box center [508, 514] width 738 height 18
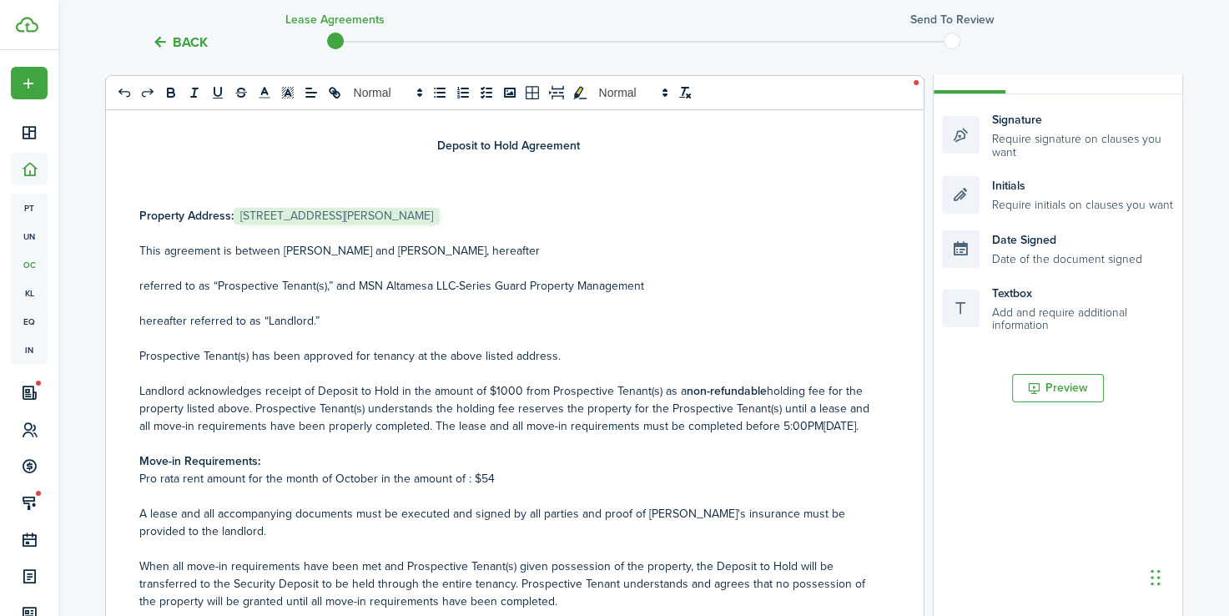
click at [197, 540] on p "A lease and all accompanying documents must be executed and signed by all parti…" at bounding box center [508, 522] width 738 height 35
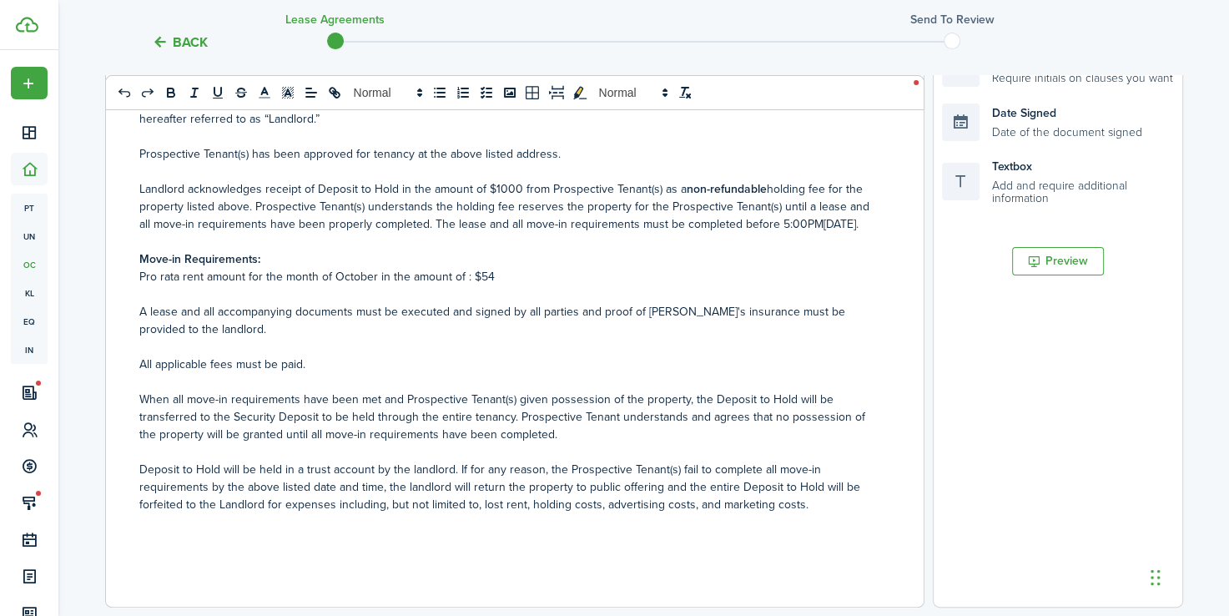
scroll to position [420, 0]
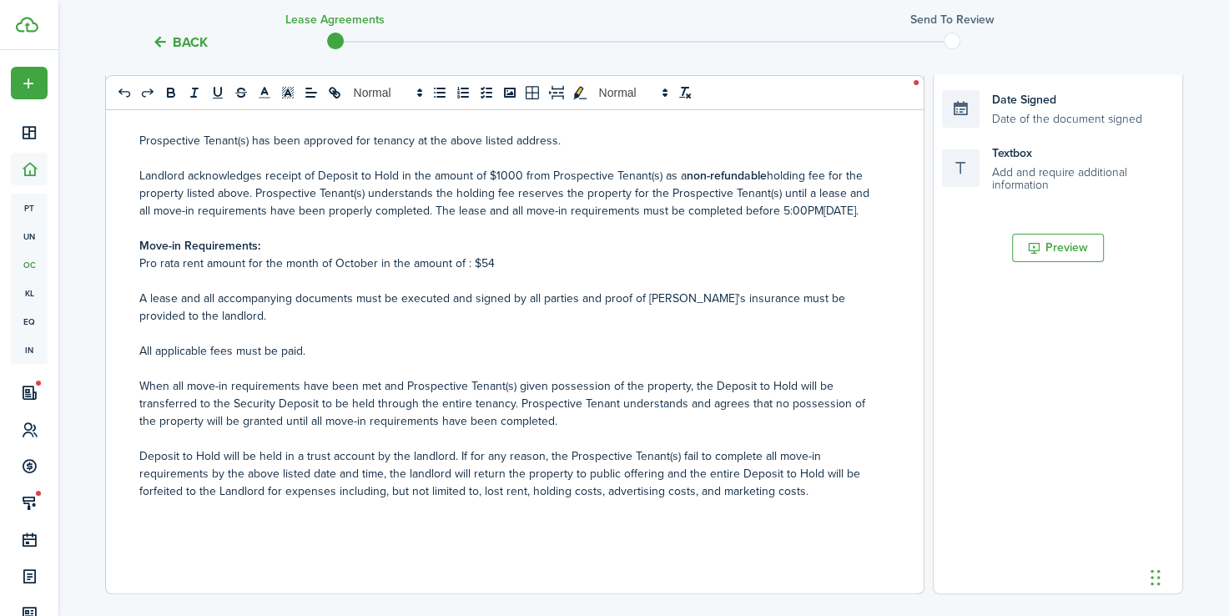
click at [576, 423] on p "When all move-in requirements have been met and Prospective Tenant(s) given pos…" at bounding box center [508, 403] width 738 height 53
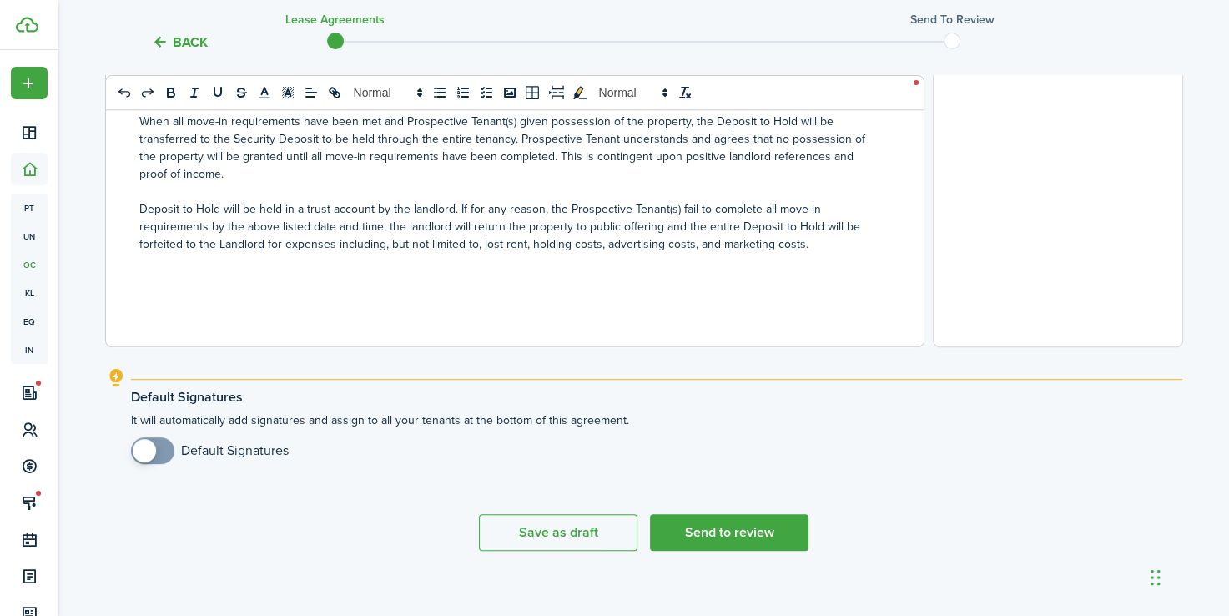
scroll to position [681, 0]
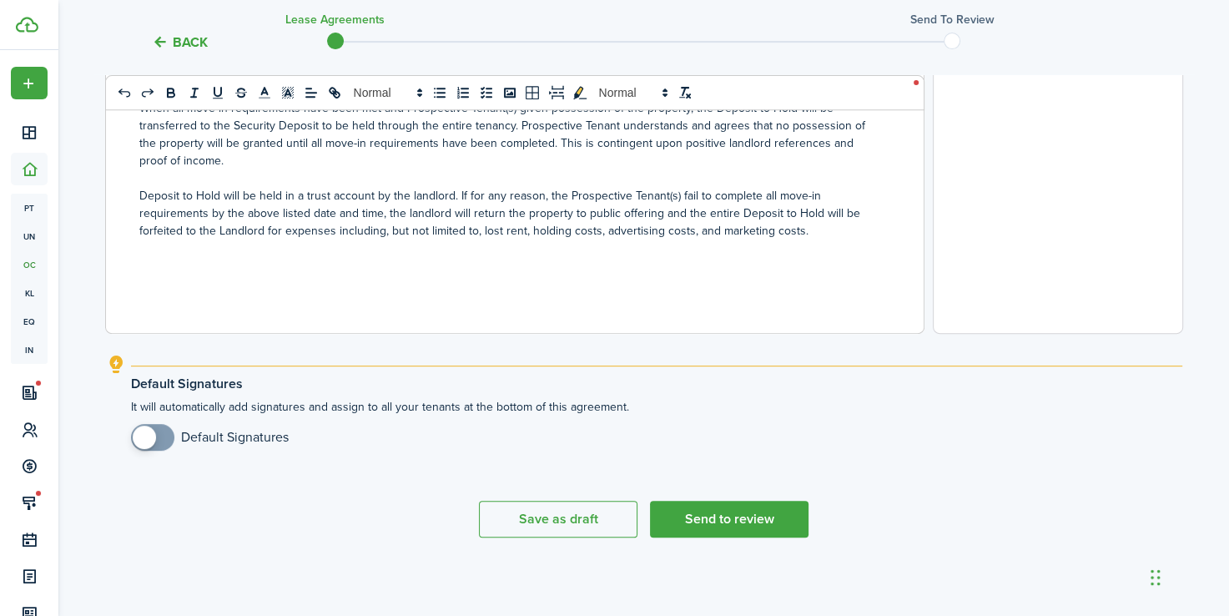
checkbox input "true"
click at [147, 442] on span at bounding box center [144, 436] width 23 height 23
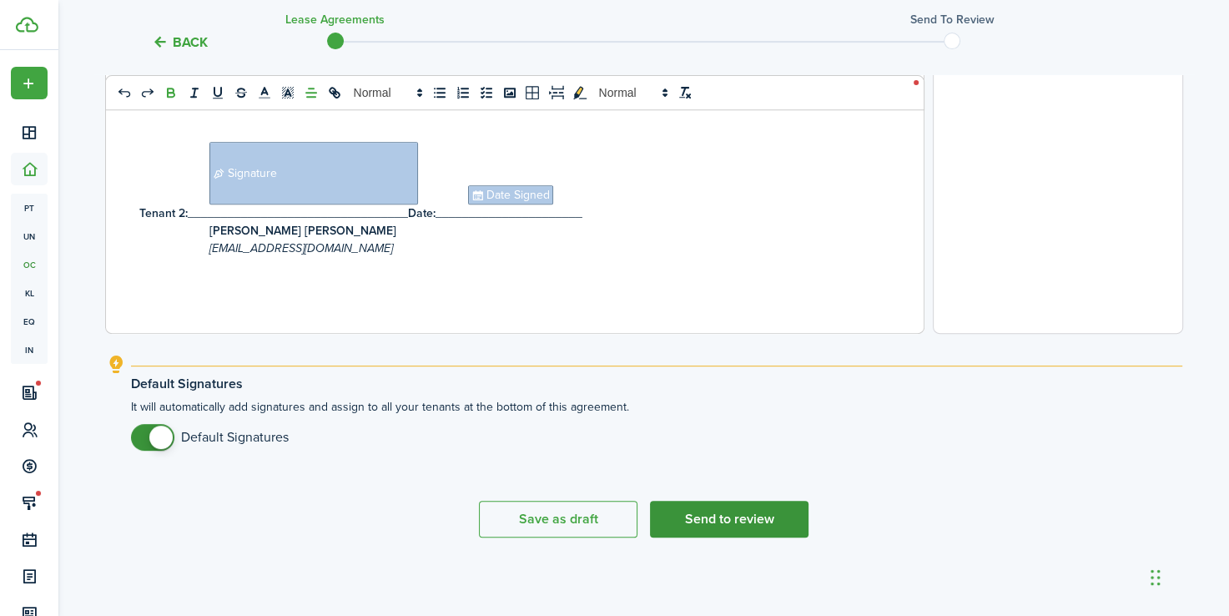
click at [743, 526] on button "Send to review" at bounding box center [729, 519] width 159 height 37
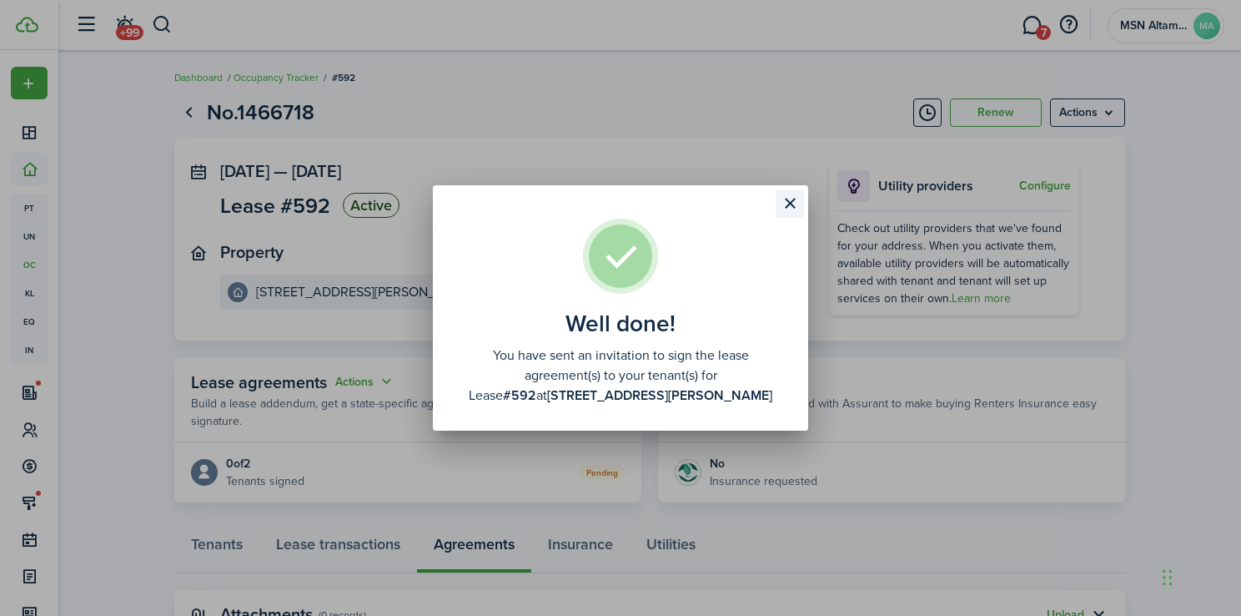
click at [786, 204] on button "Close modal" at bounding box center [790, 203] width 28 height 28
